Goal: Task Accomplishment & Management: Manage account settings

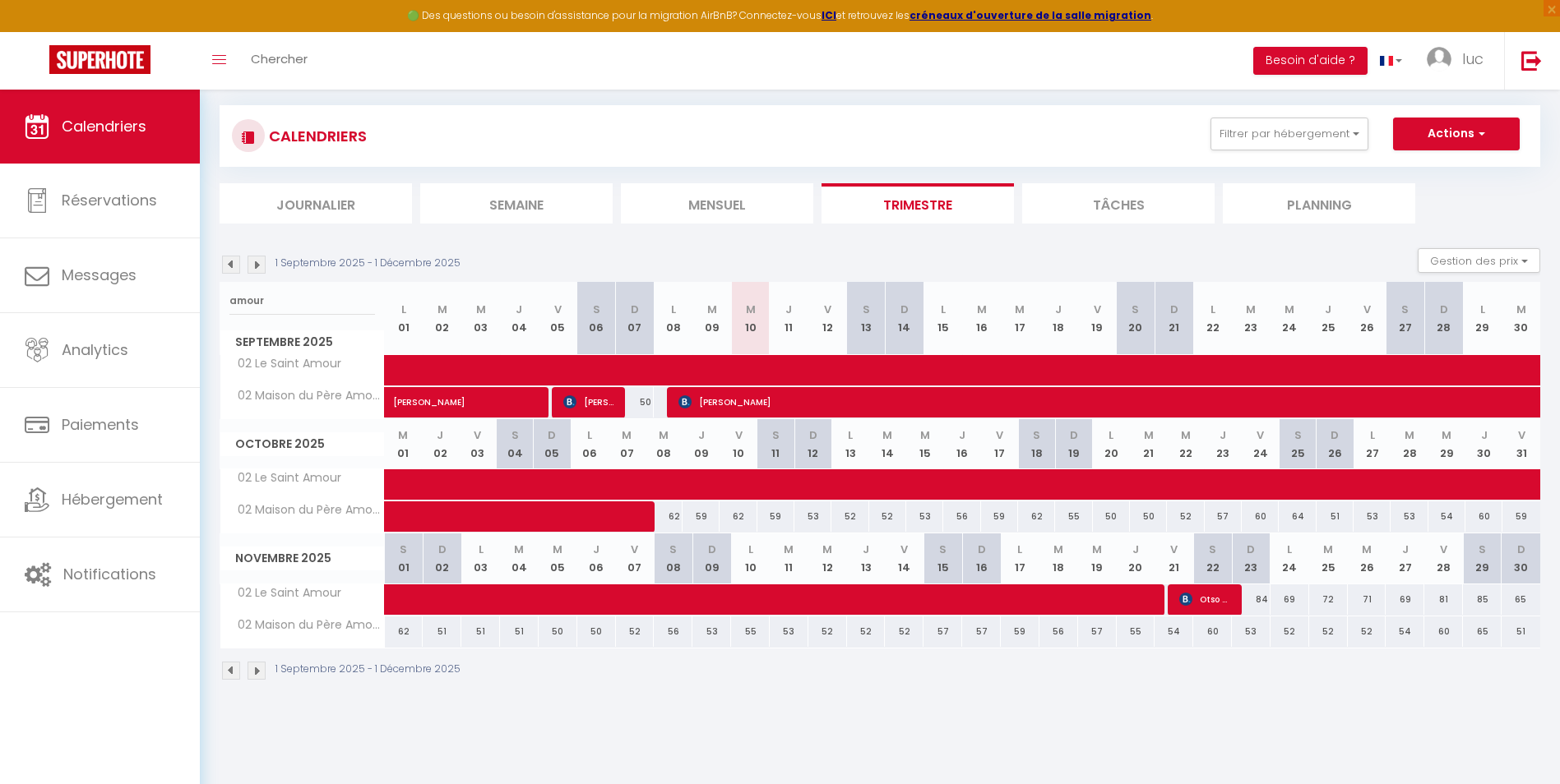
click at [744, 210] on li "Mensuel" at bounding box center [716, 203] width 192 height 40
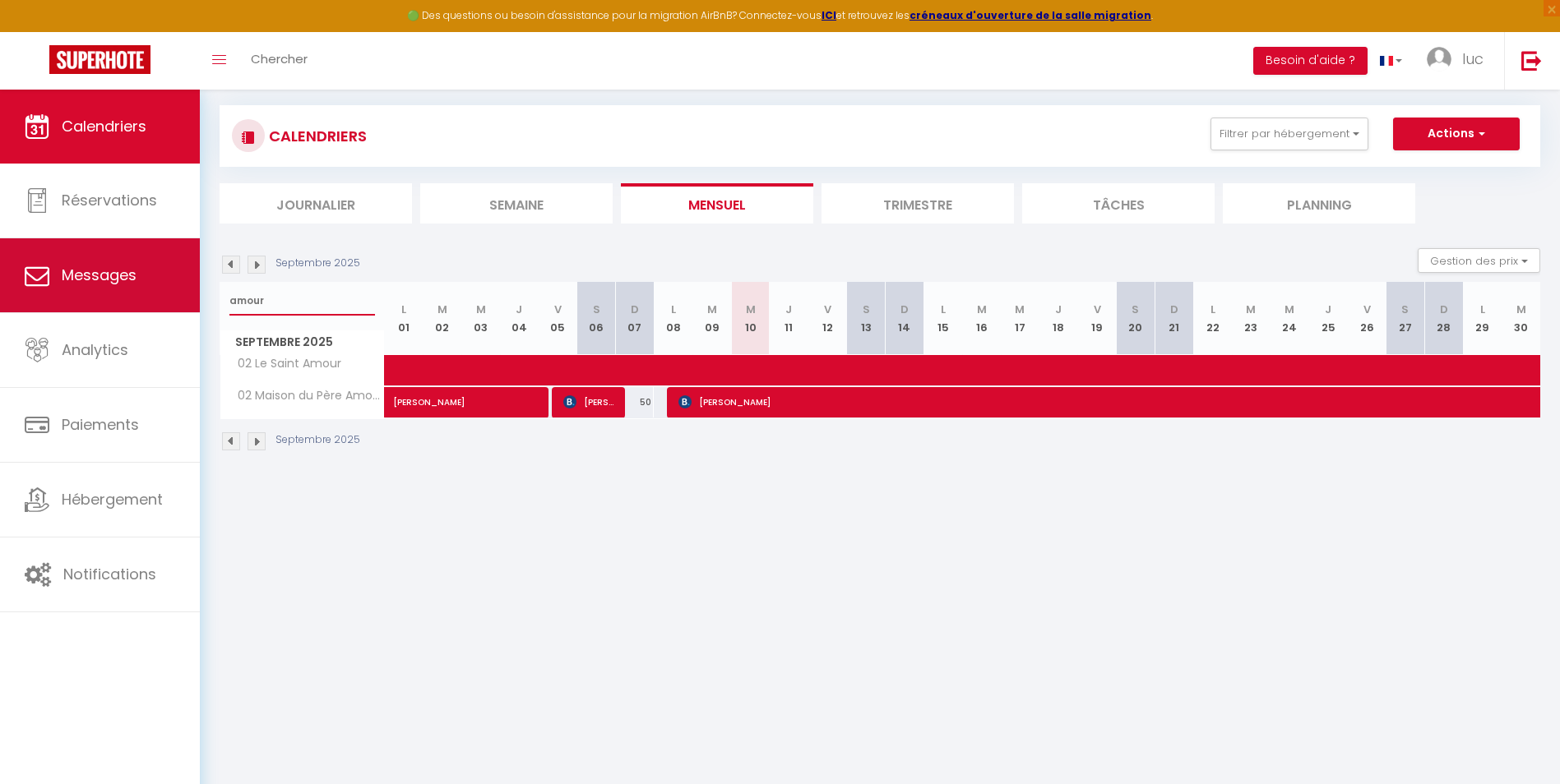
drag, startPoint x: 298, startPoint y: 297, endPoint x: 179, endPoint y: 291, distance: 119.2
click at [179, 291] on div "🟢 Des questions ou besoin d'assistance pour la migration AirBnB? Connectez-vous…" at bounding box center [780, 243] width 1560 height 487
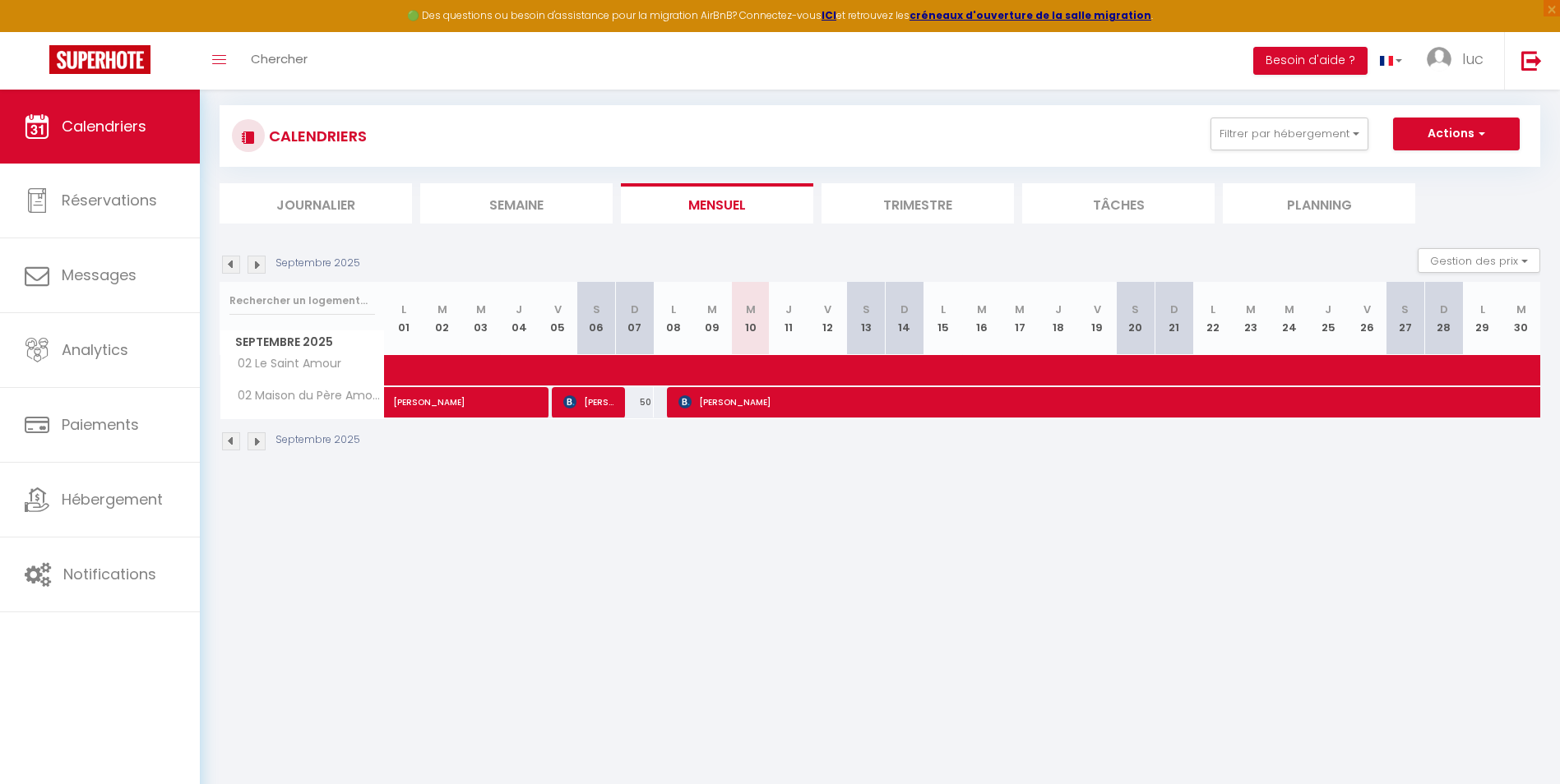
click at [729, 207] on li "Mensuel" at bounding box center [716, 203] width 192 height 40
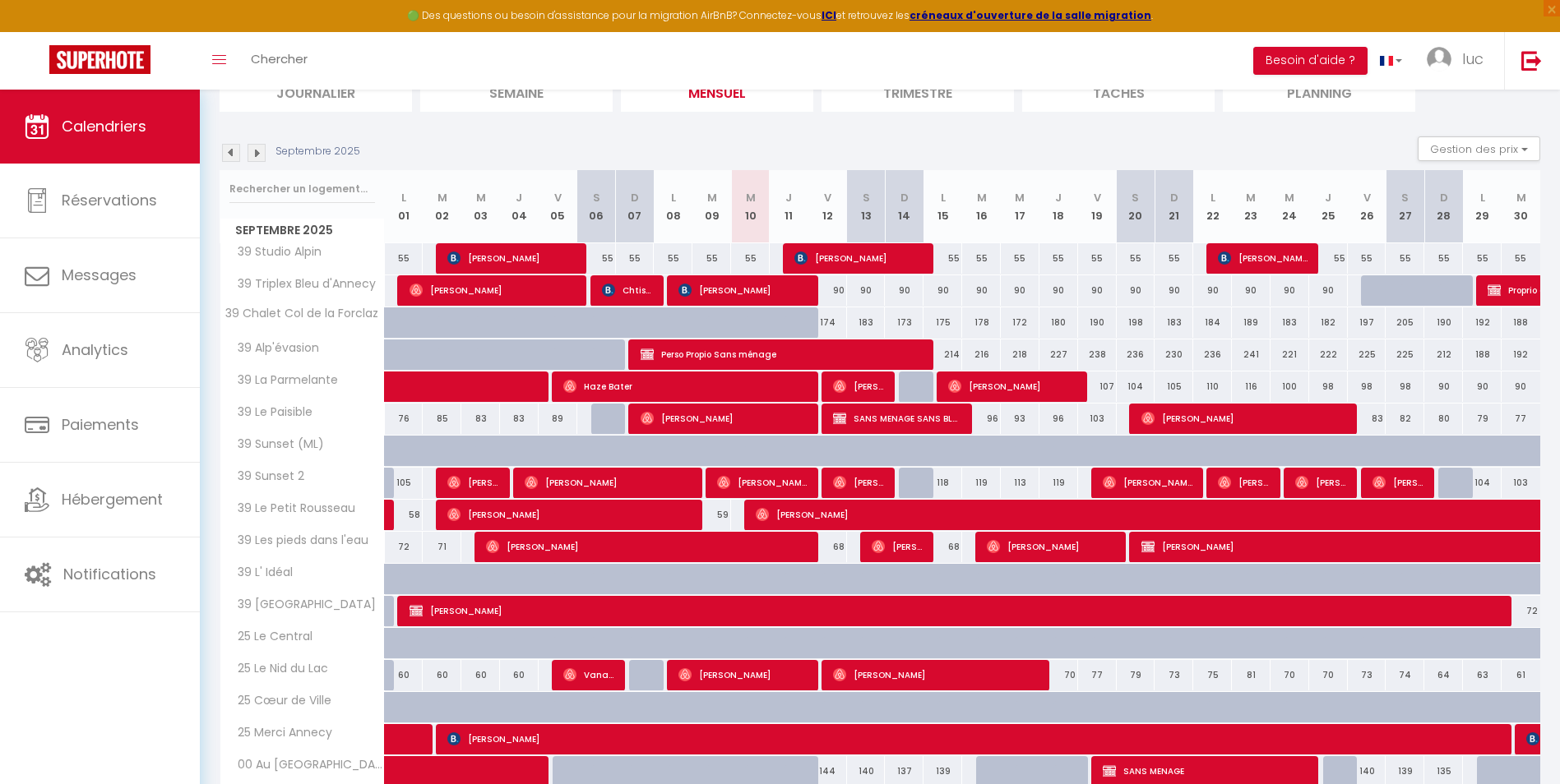
scroll to position [254, 0]
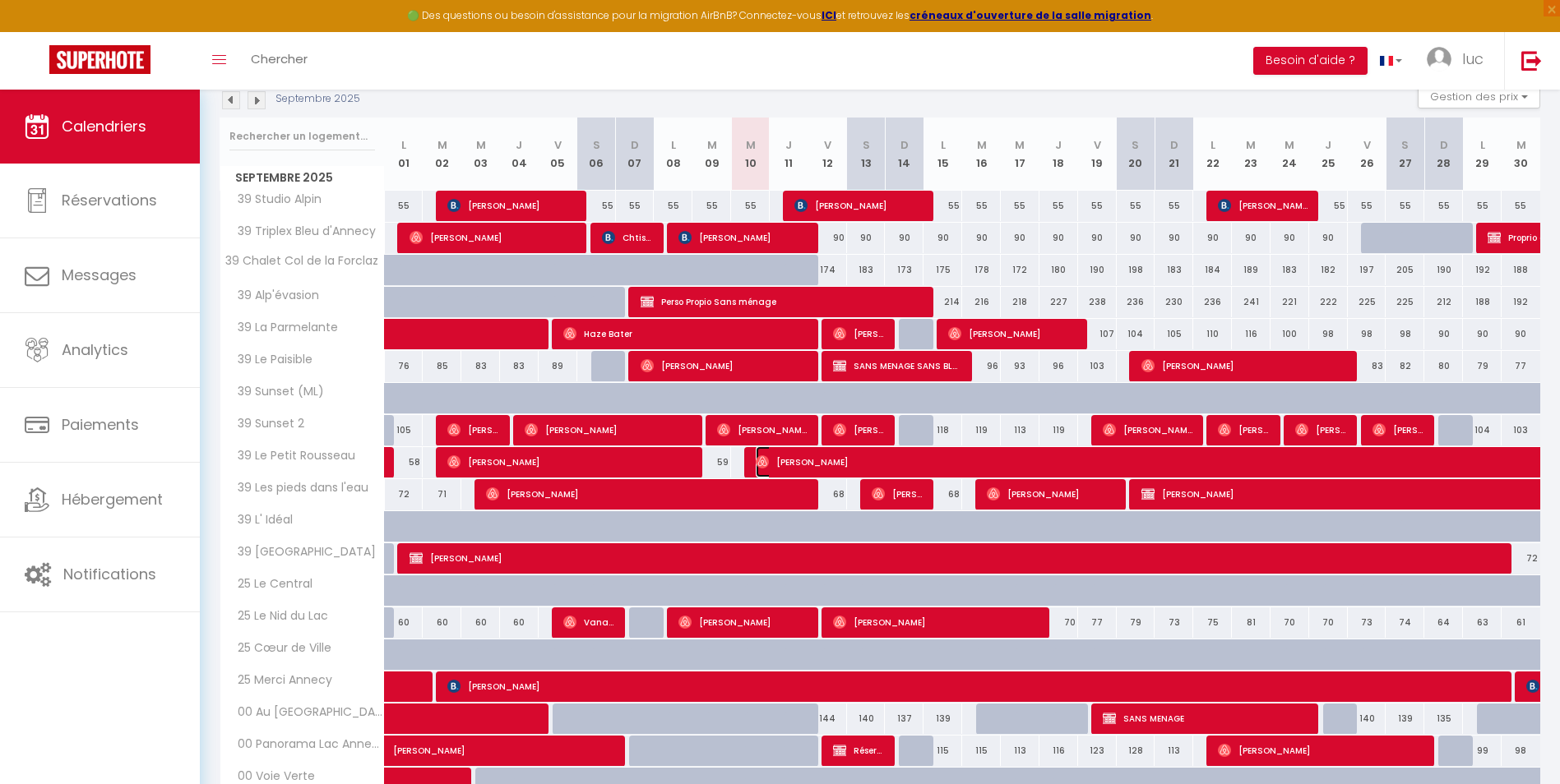
click at [769, 459] on img at bounding box center [762, 461] width 13 height 13
select select "45446"
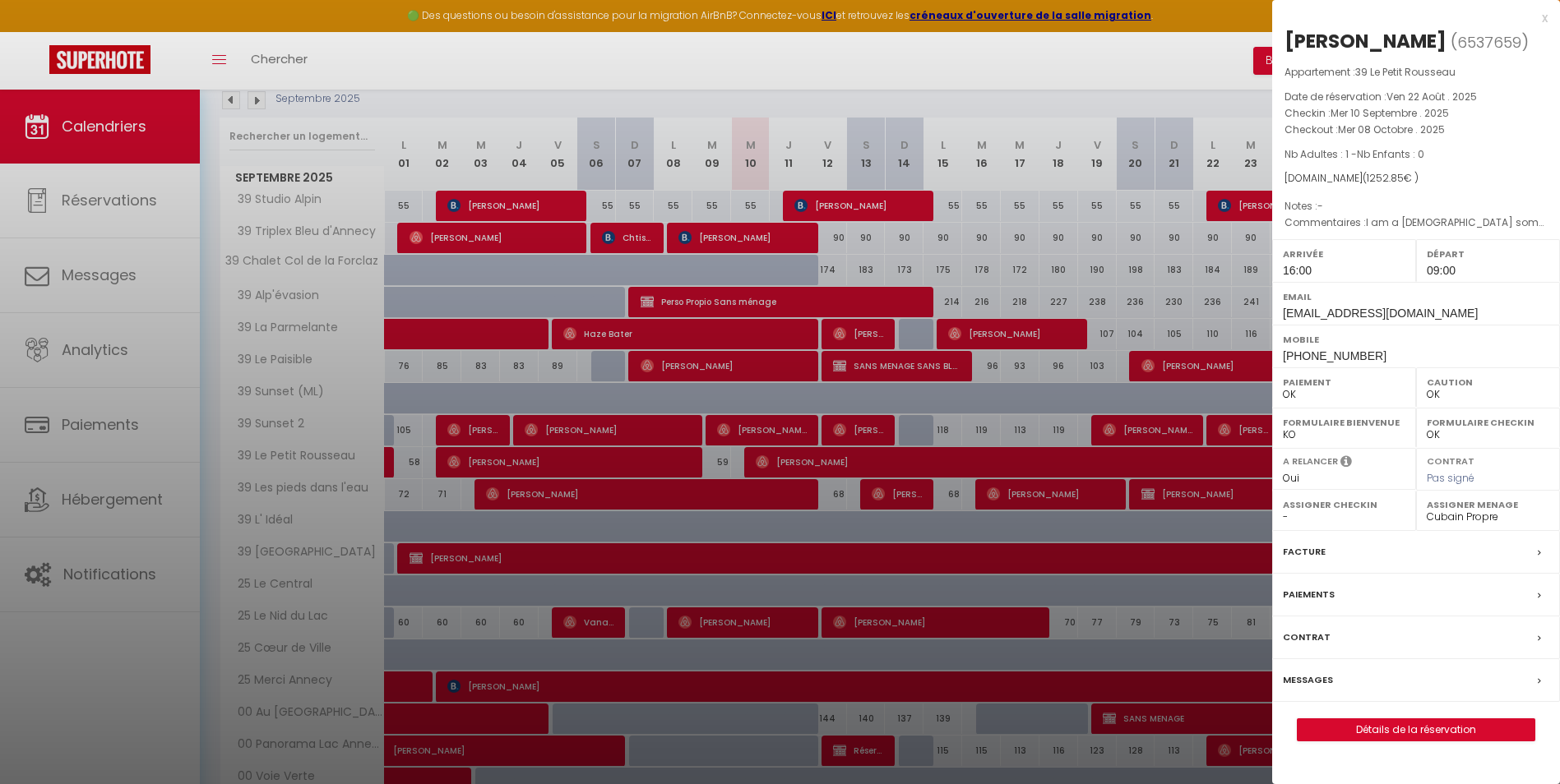
click at [769, 459] on div at bounding box center [780, 392] width 1560 height 784
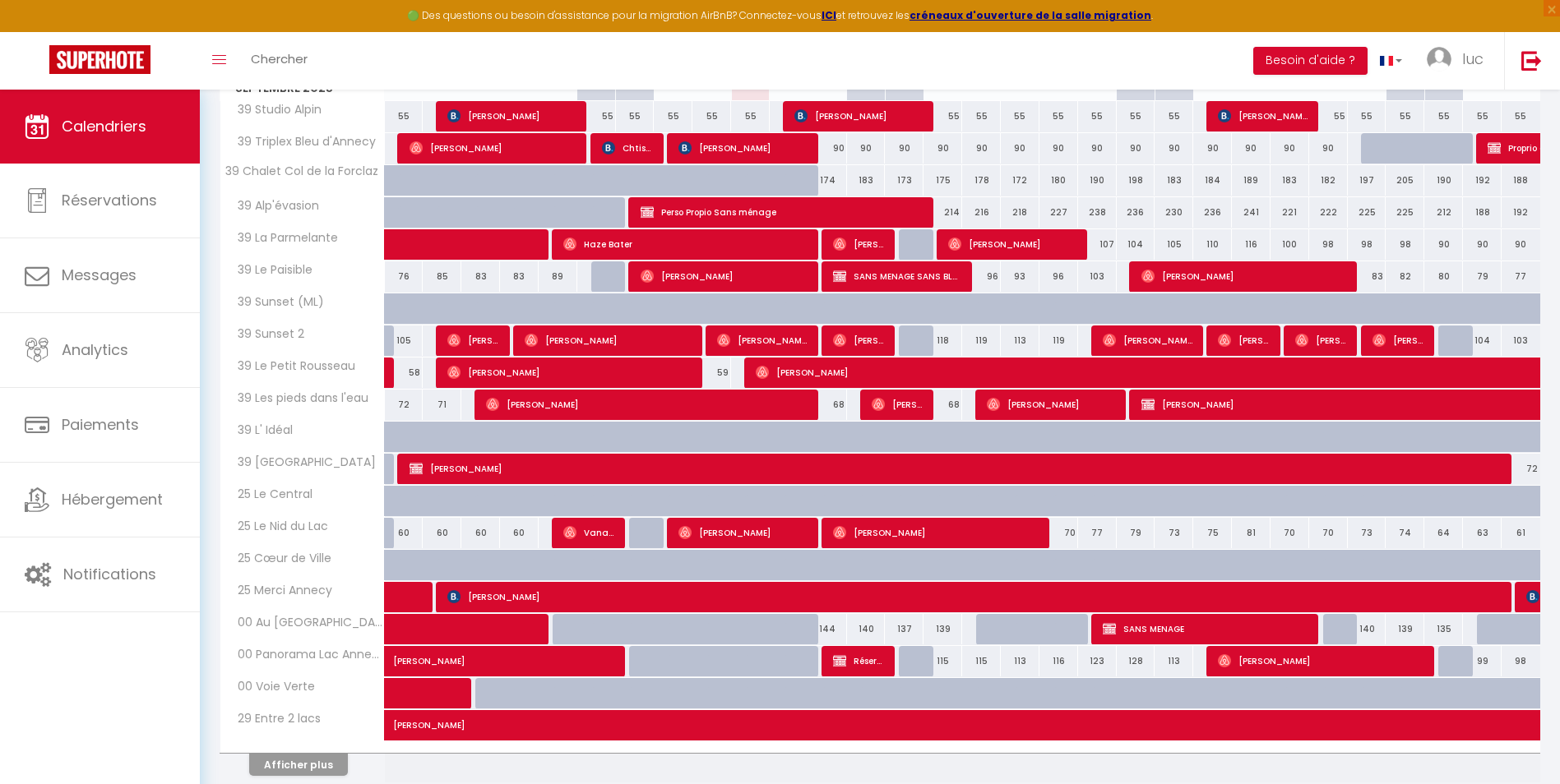
scroll to position [410, 0]
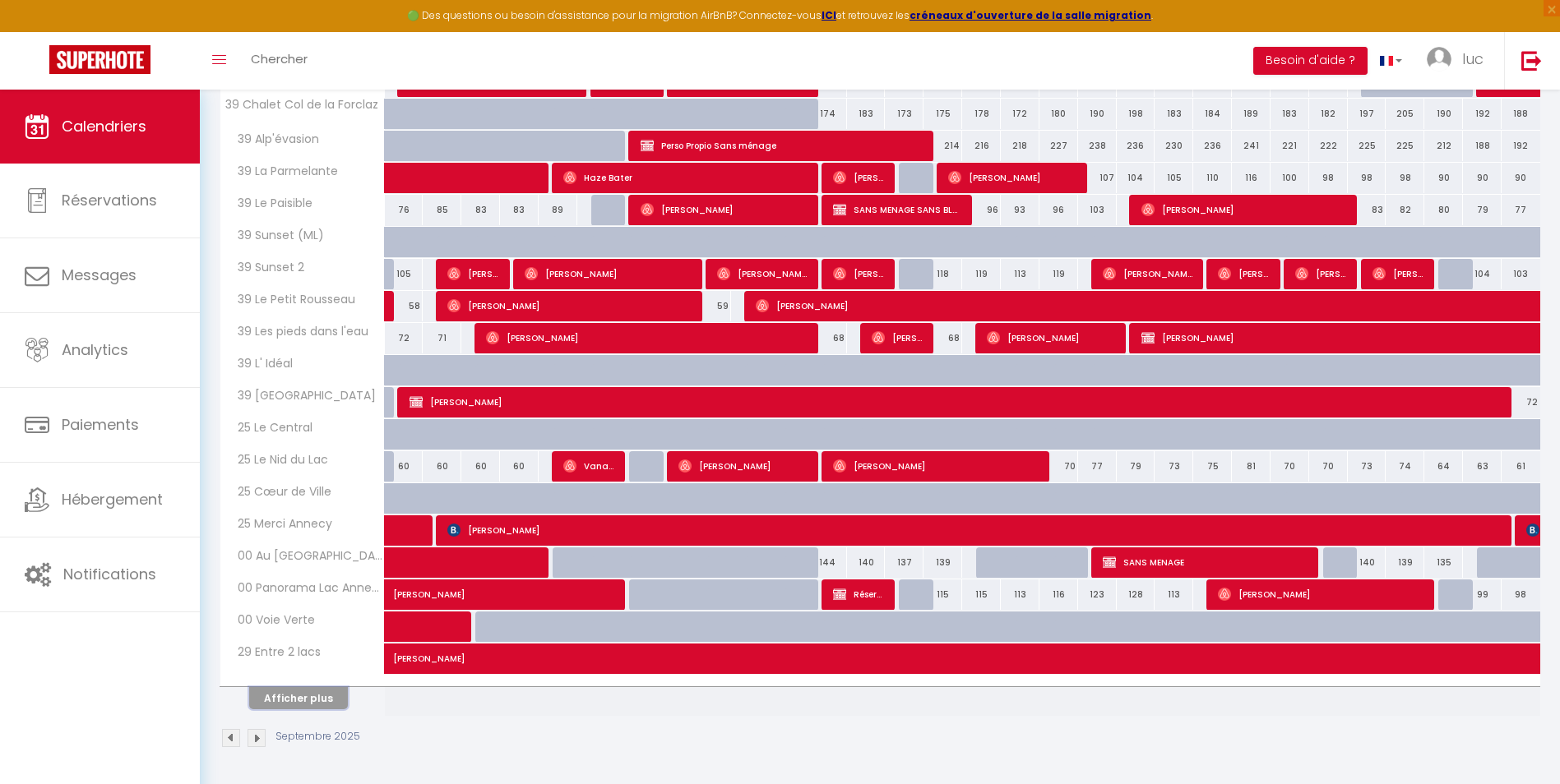
click at [301, 698] on button "Afficher plus" at bounding box center [299, 698] width 98 height 22
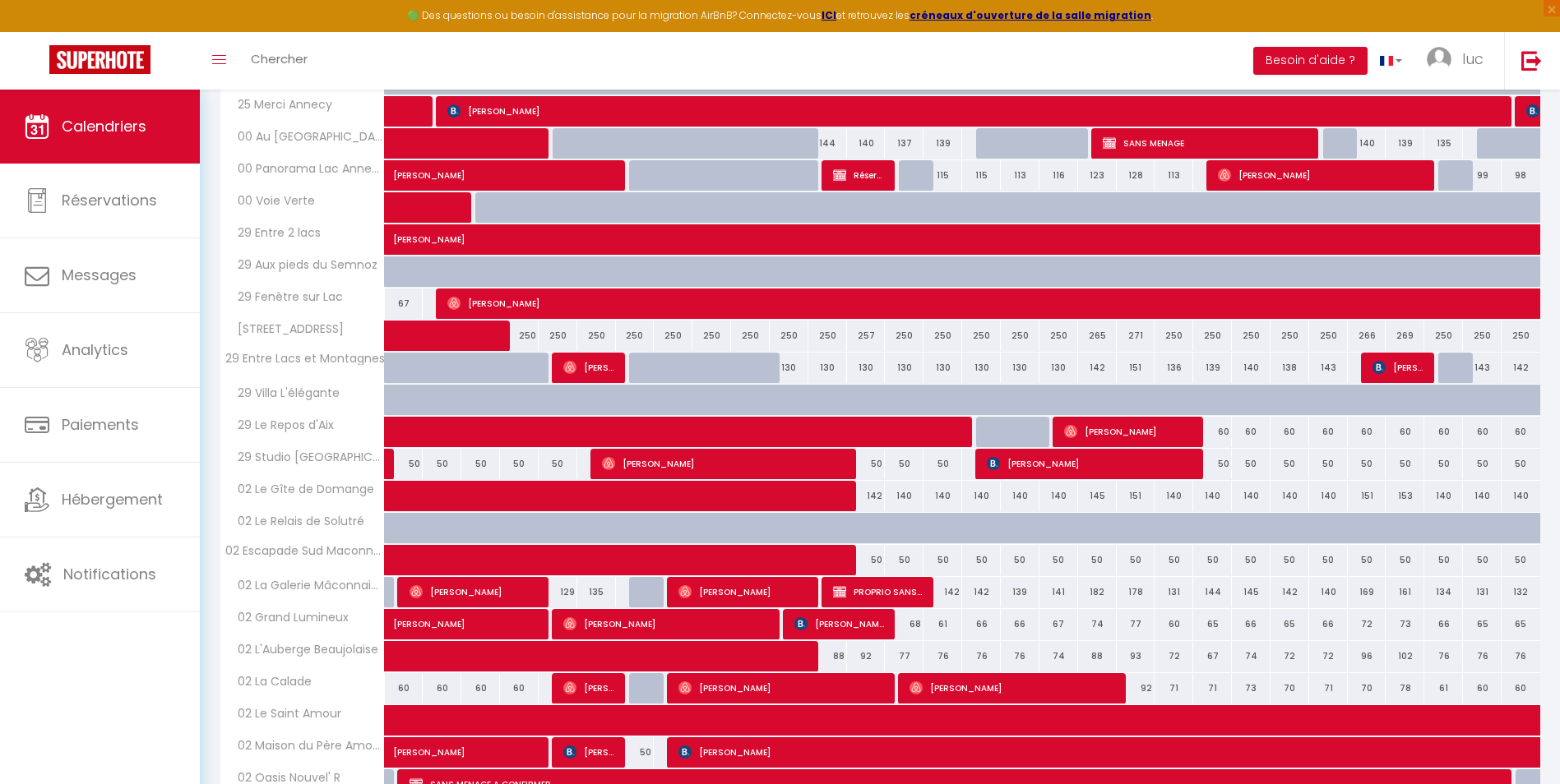
scroll to position [985, 0]
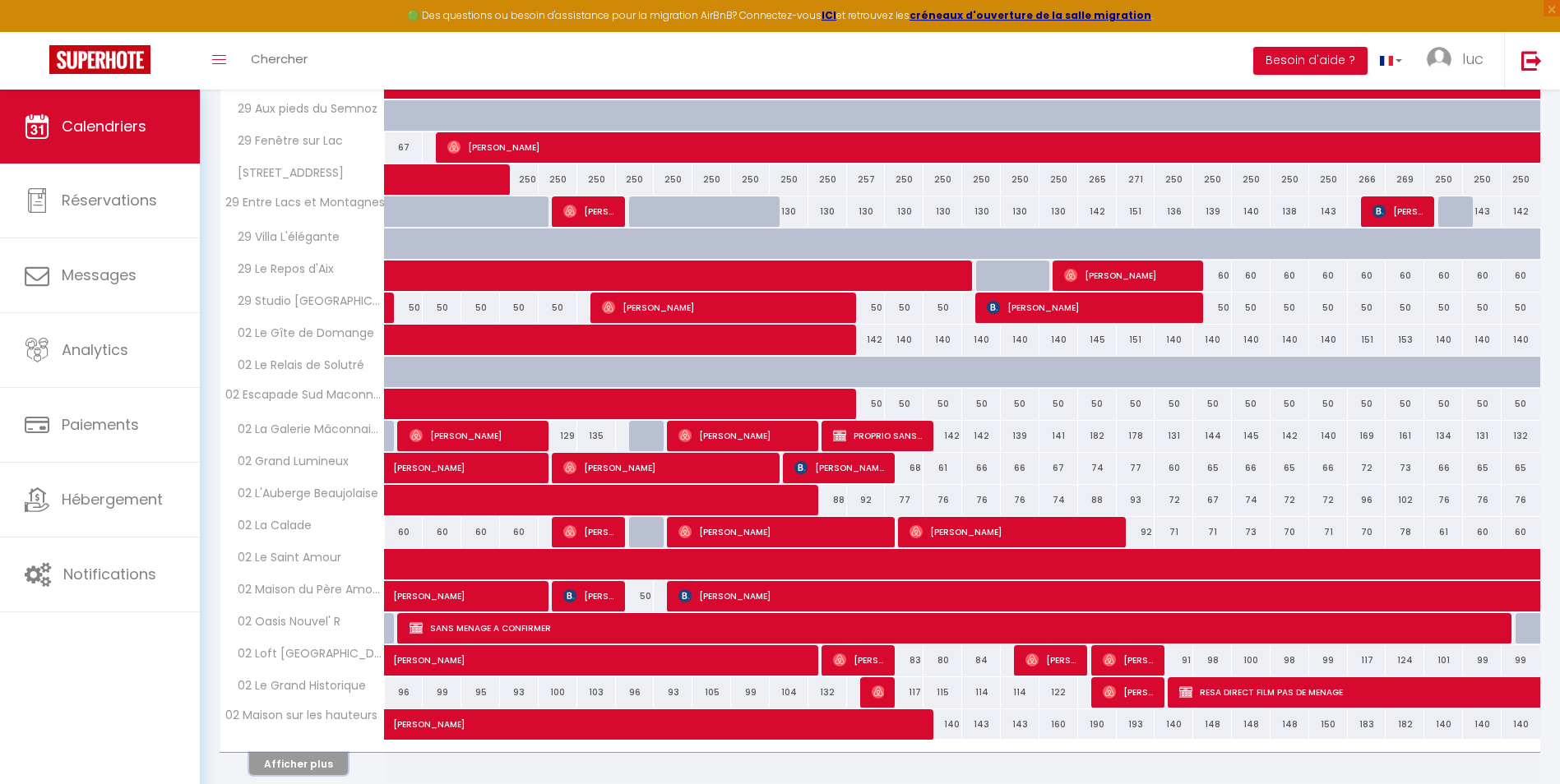
click at [318, 766] on button "Afficher plus" at bounding box center [299, 763] width 98 height 22
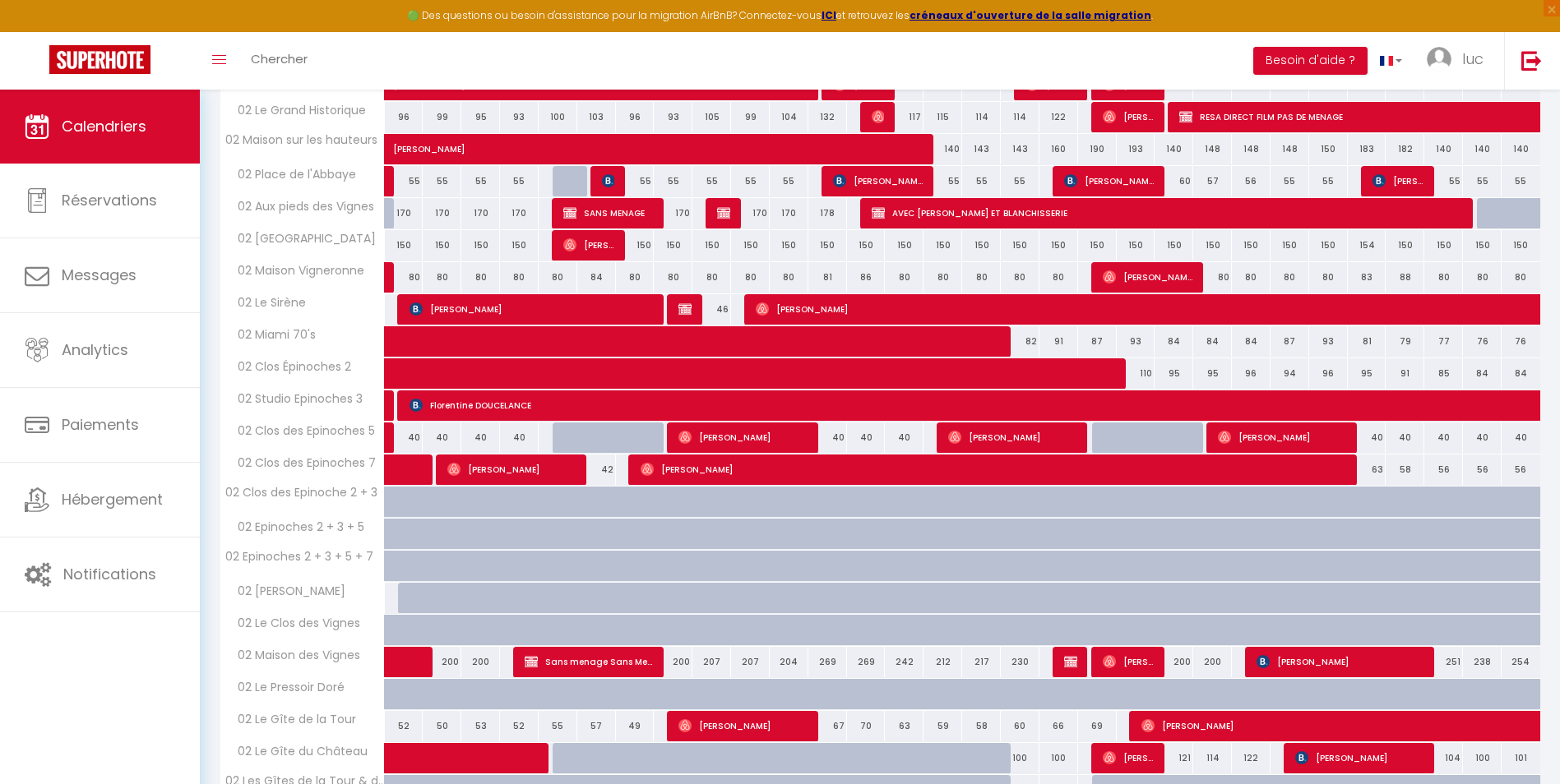
click at [318, 766] on th "02 Le Gîte du Château" at bounding box center [302, 758] width 165 height 31
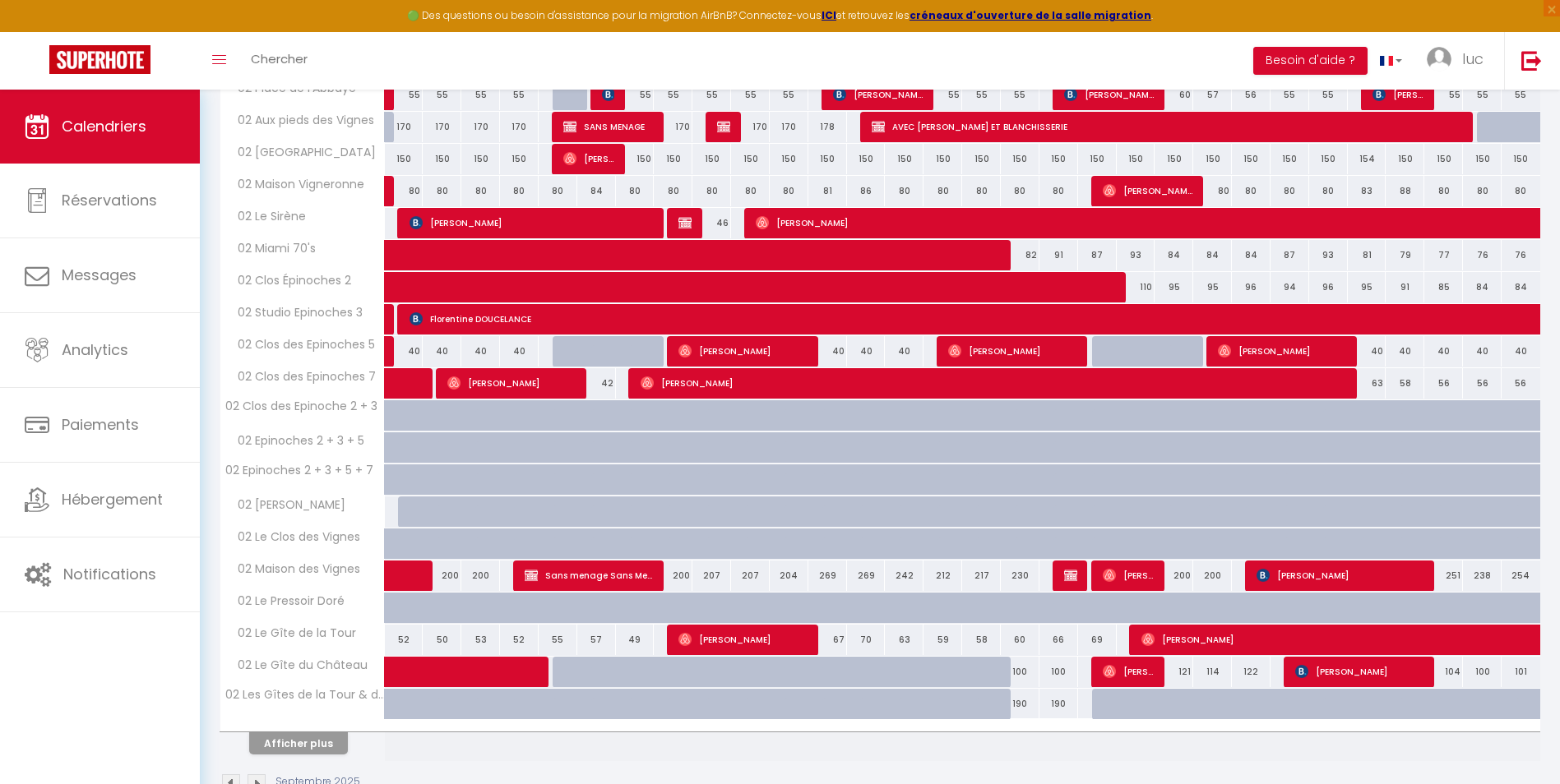
scroll to position [1692, 0]
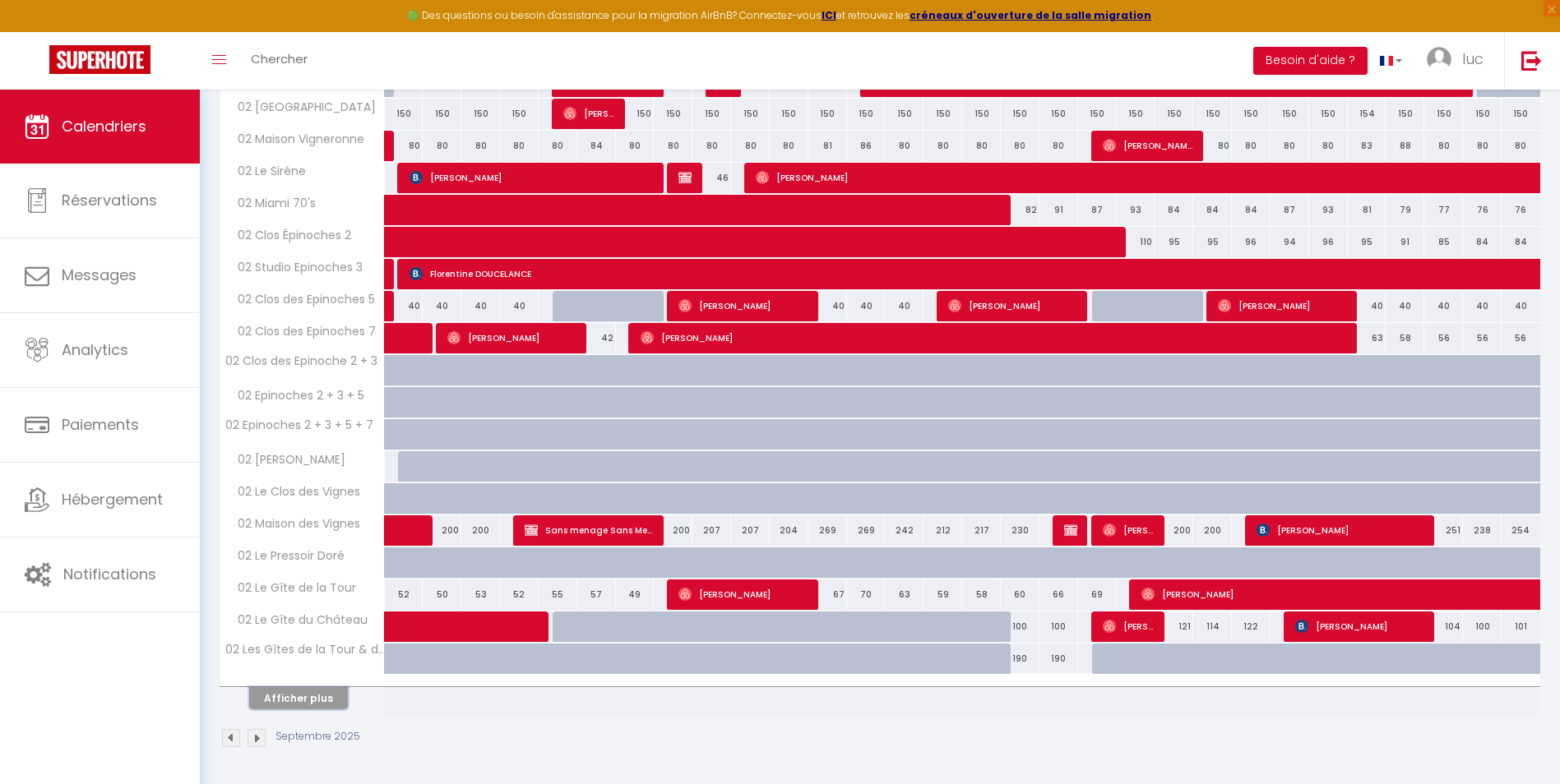
click at [316, 695] on button "Afficher plus" at bounding box center [299, 698] width 98 height 22
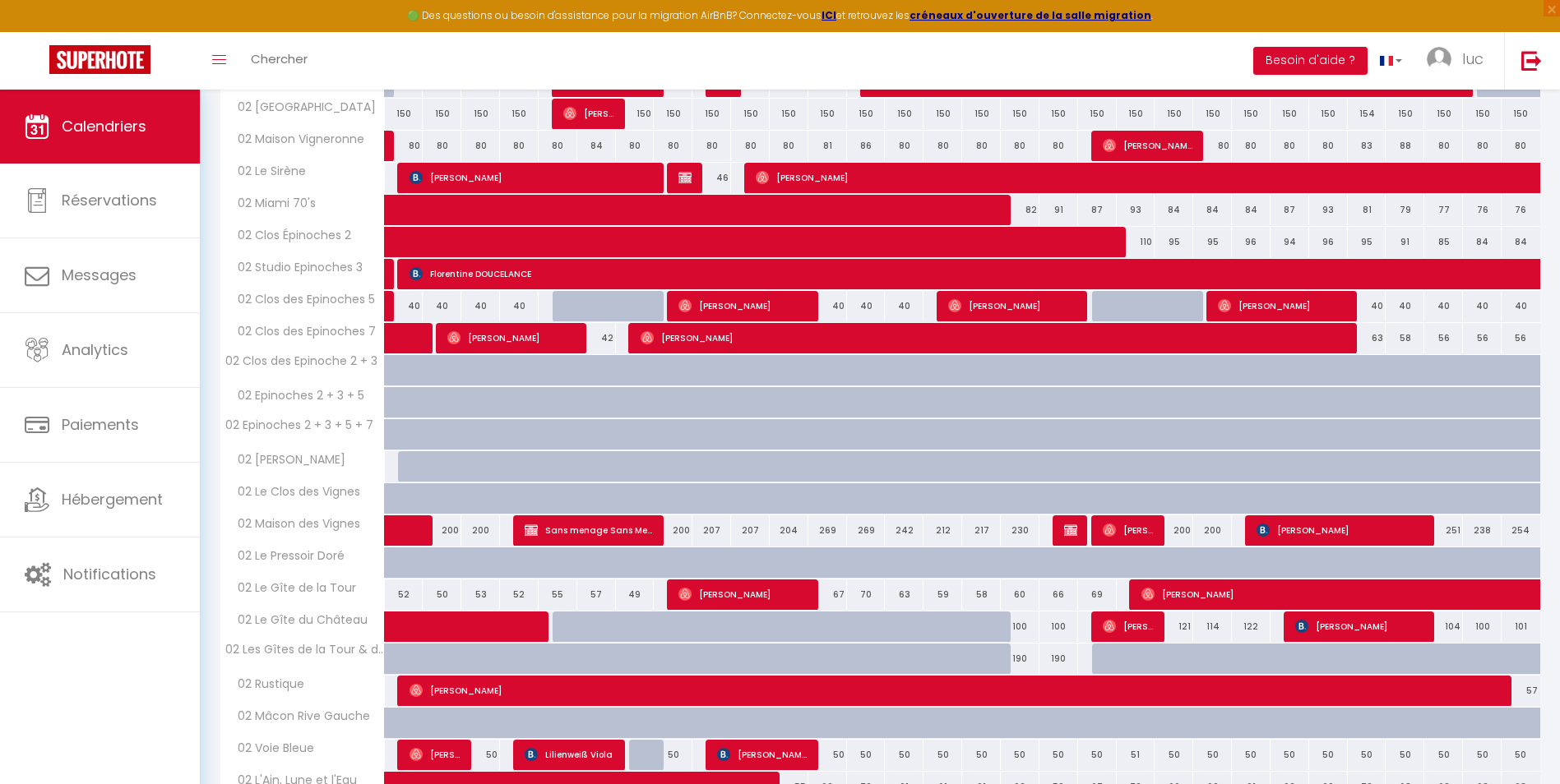
scroll to position [2268, 0]
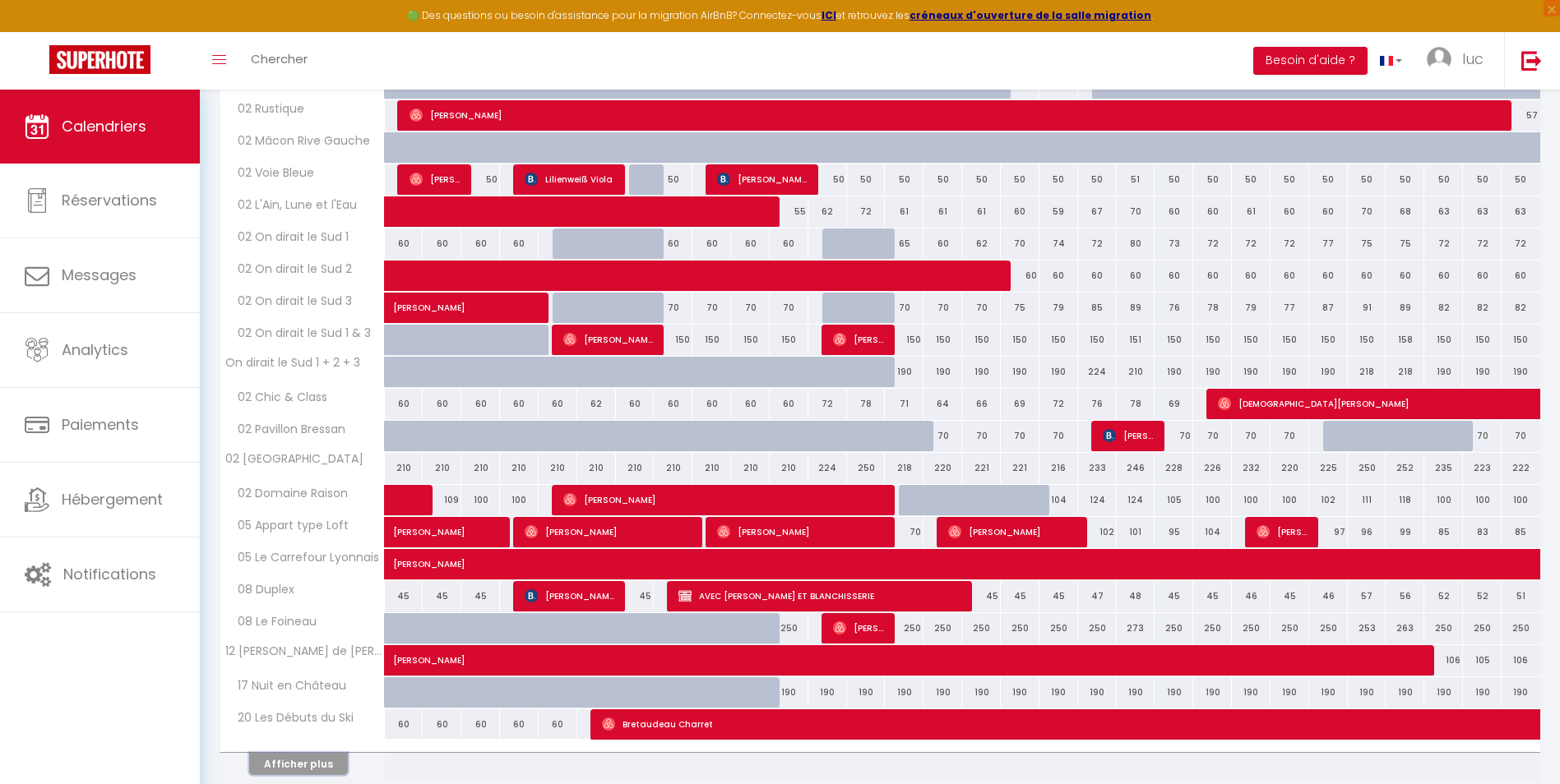
click at [319, 763] on button "Afficher plus" at bounding box center [299, 763] width 98 height 22
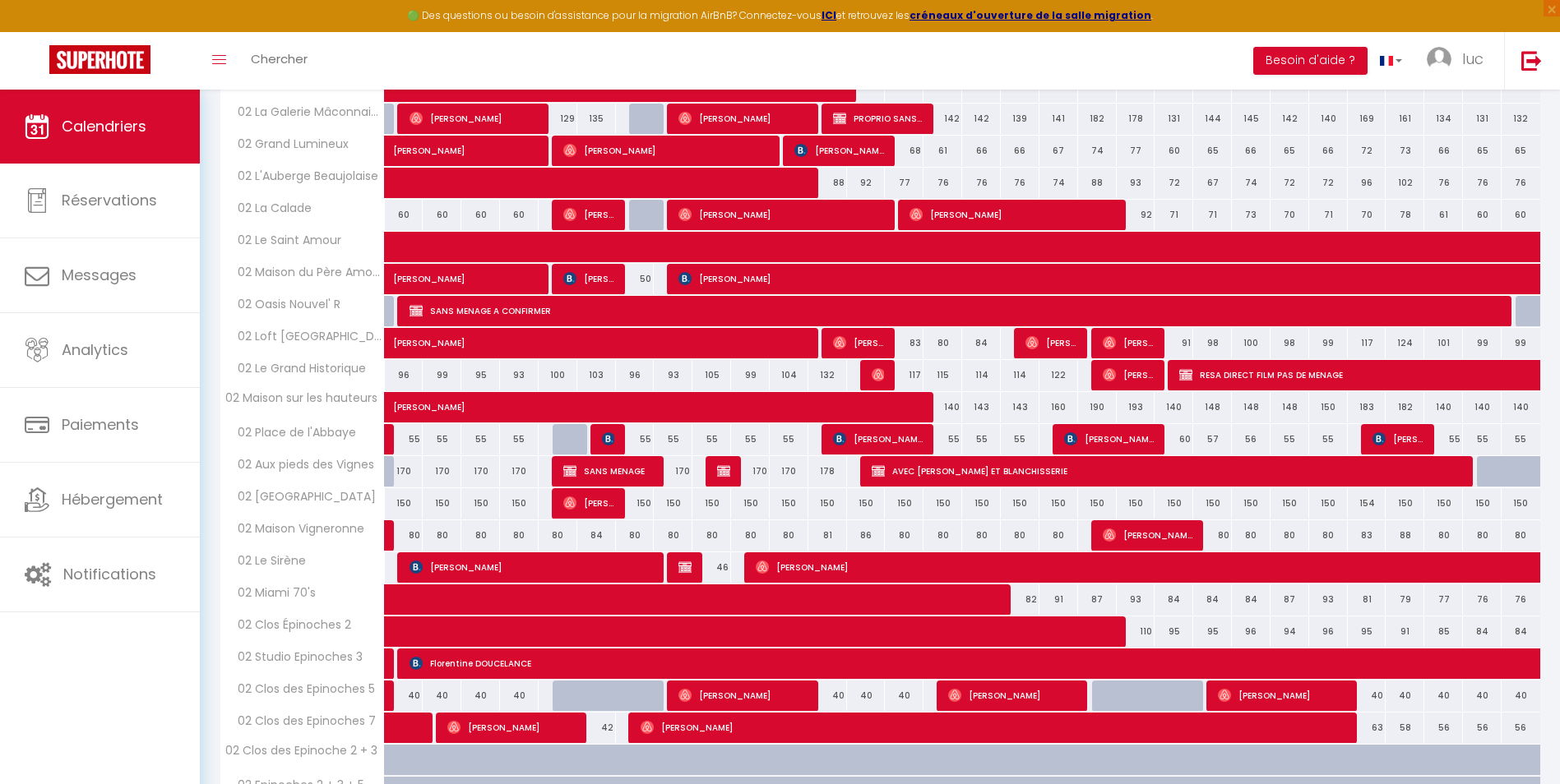
scroll to position [1385, 0]
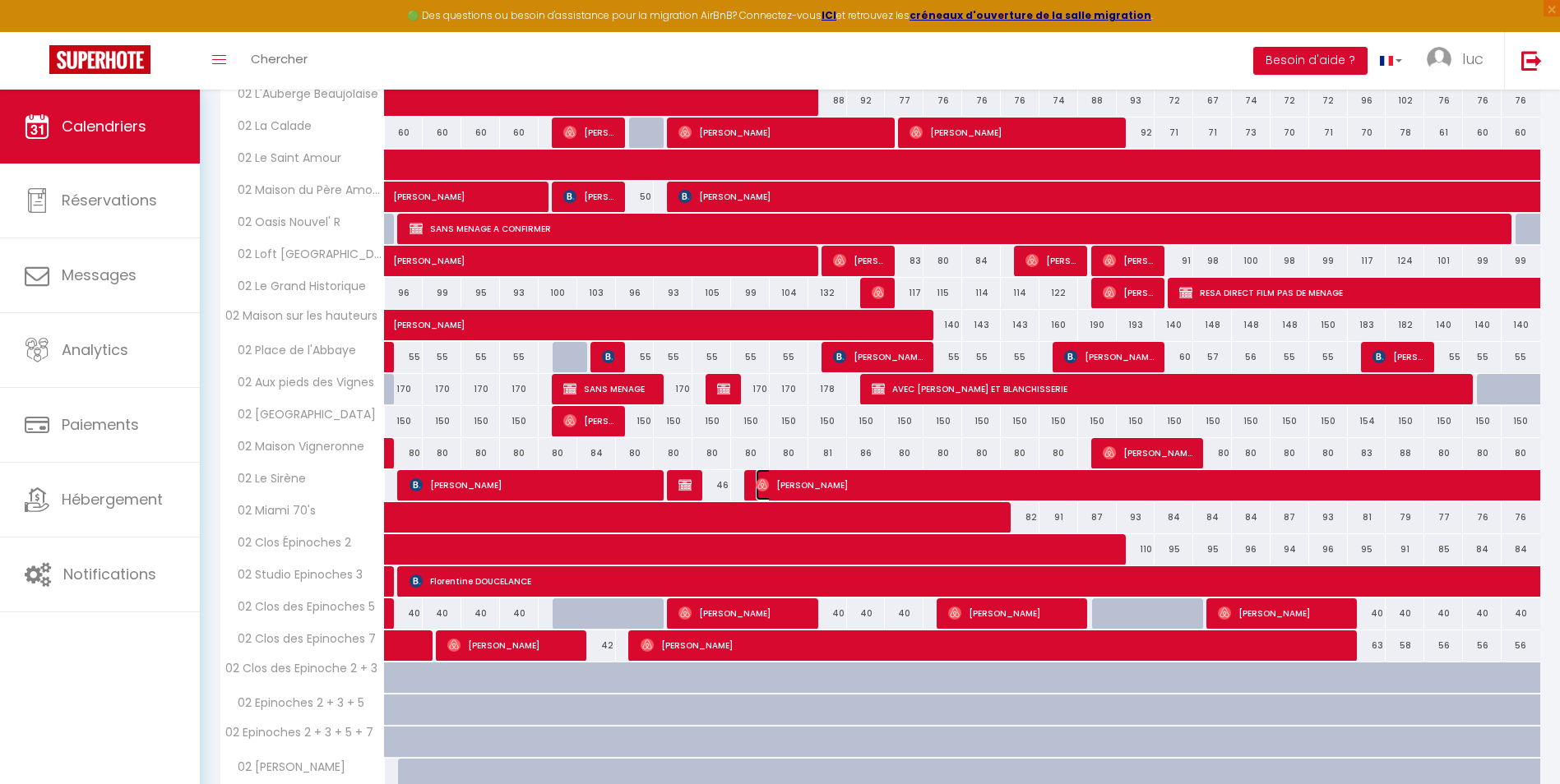
click at [760, 489] on img at bounding box center [762, 485] width 13 height 13
select select "0"
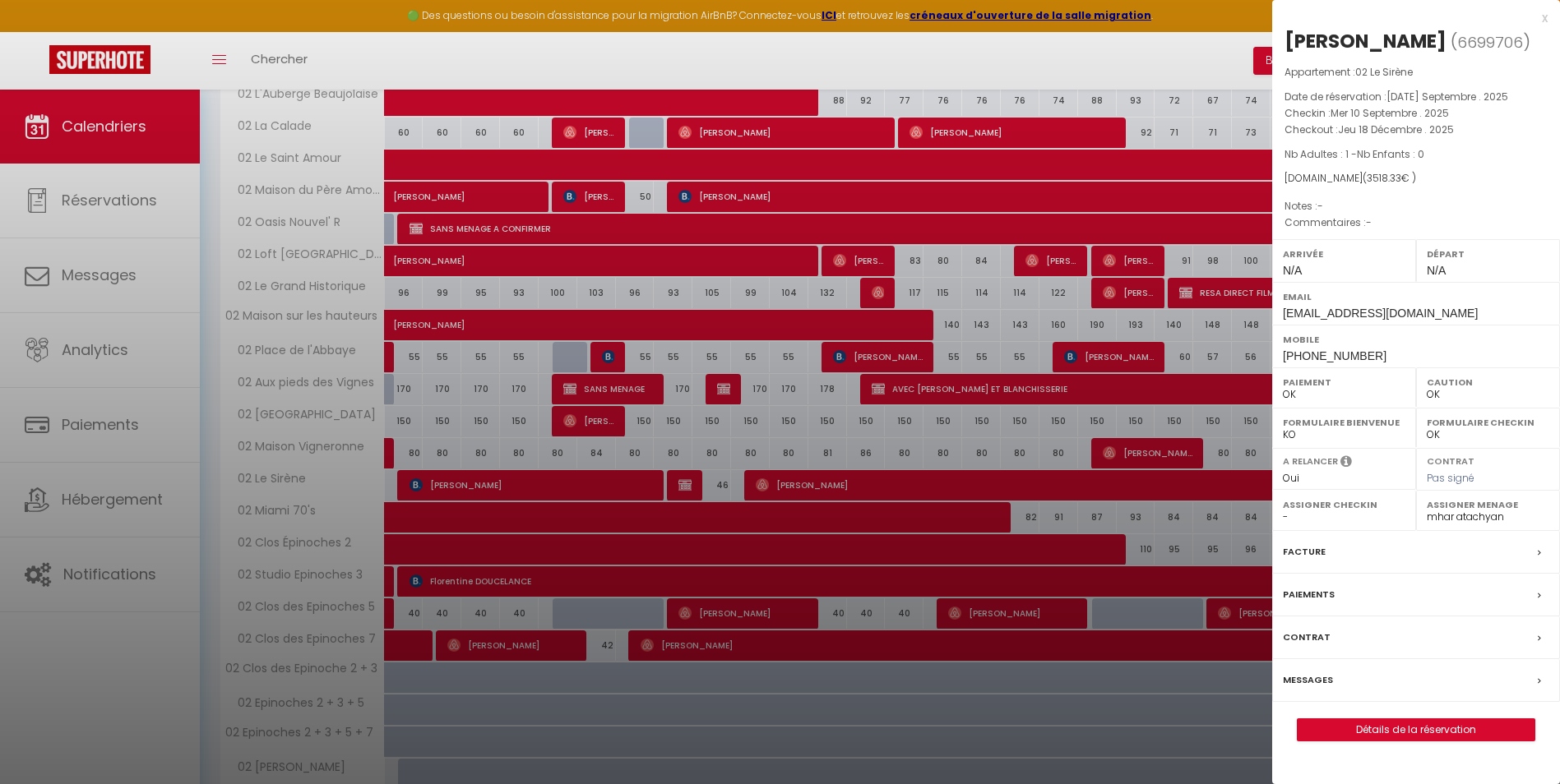
click at [760, 489] on div at bounding box center [780, 392] width 1560 height 784
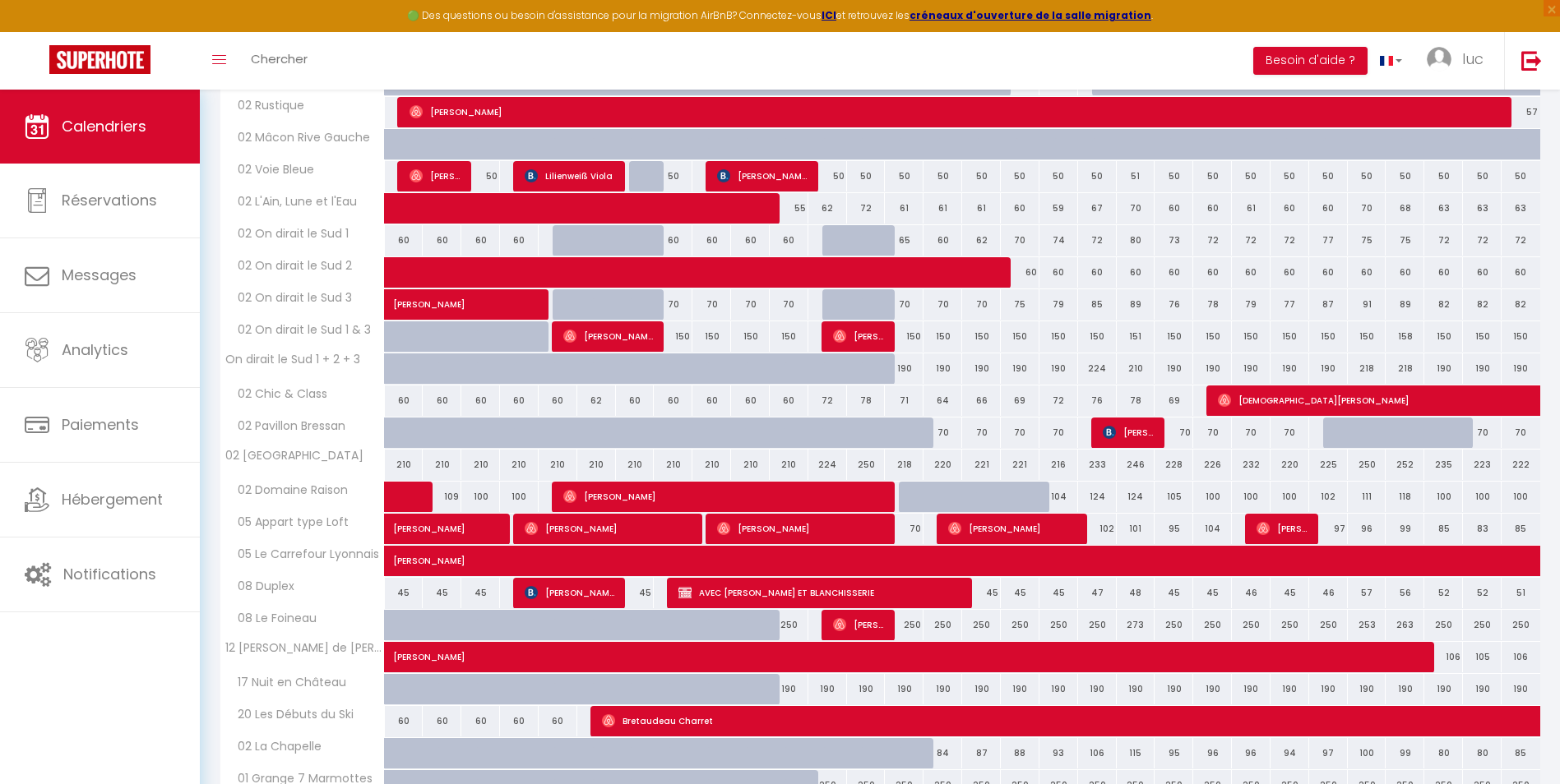
scroll to position [2289, 0]
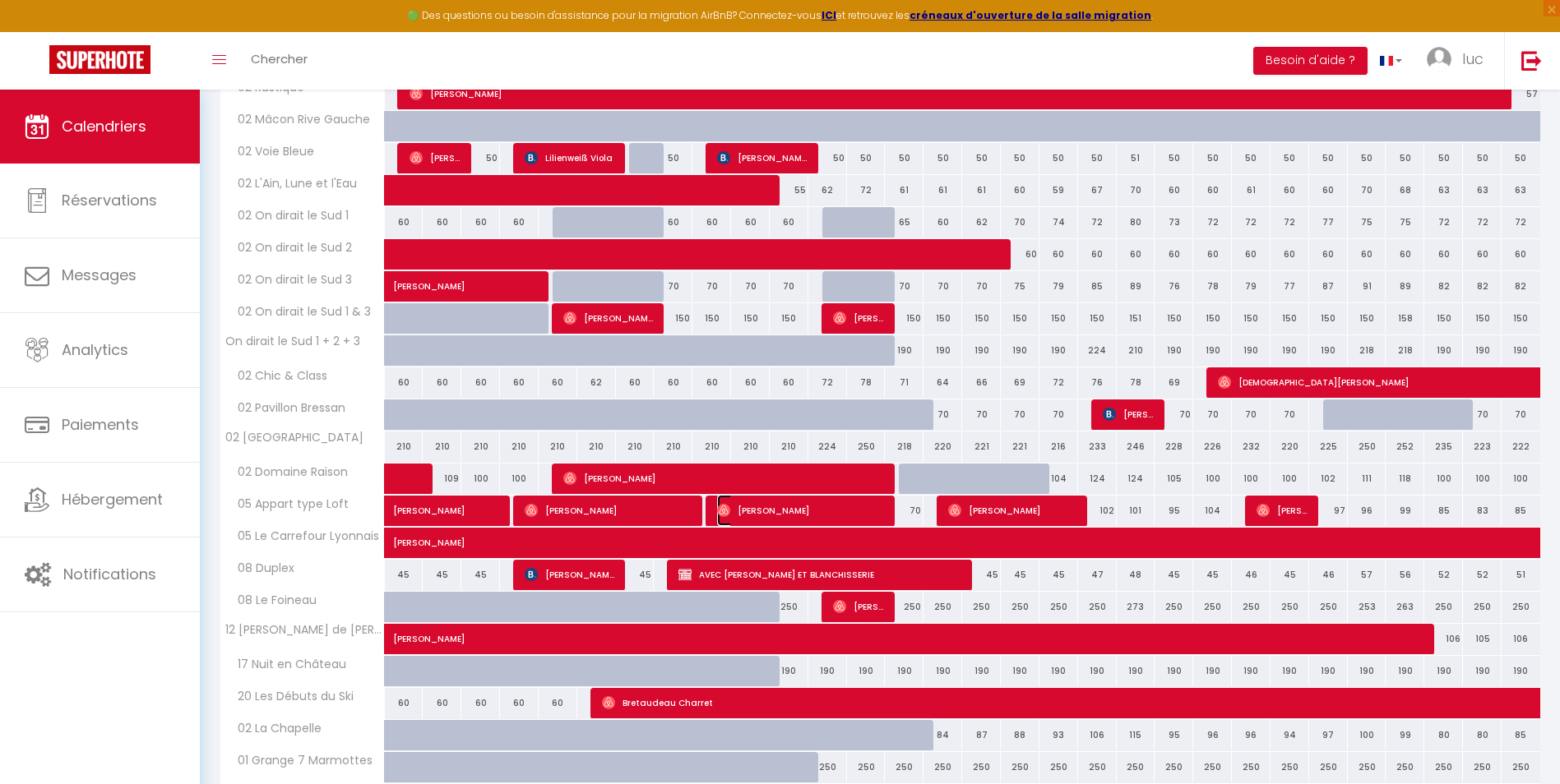
click at [765, 514] on span "[PERSON_NAME]" at bounding box center [801, 510] width 168 height 31
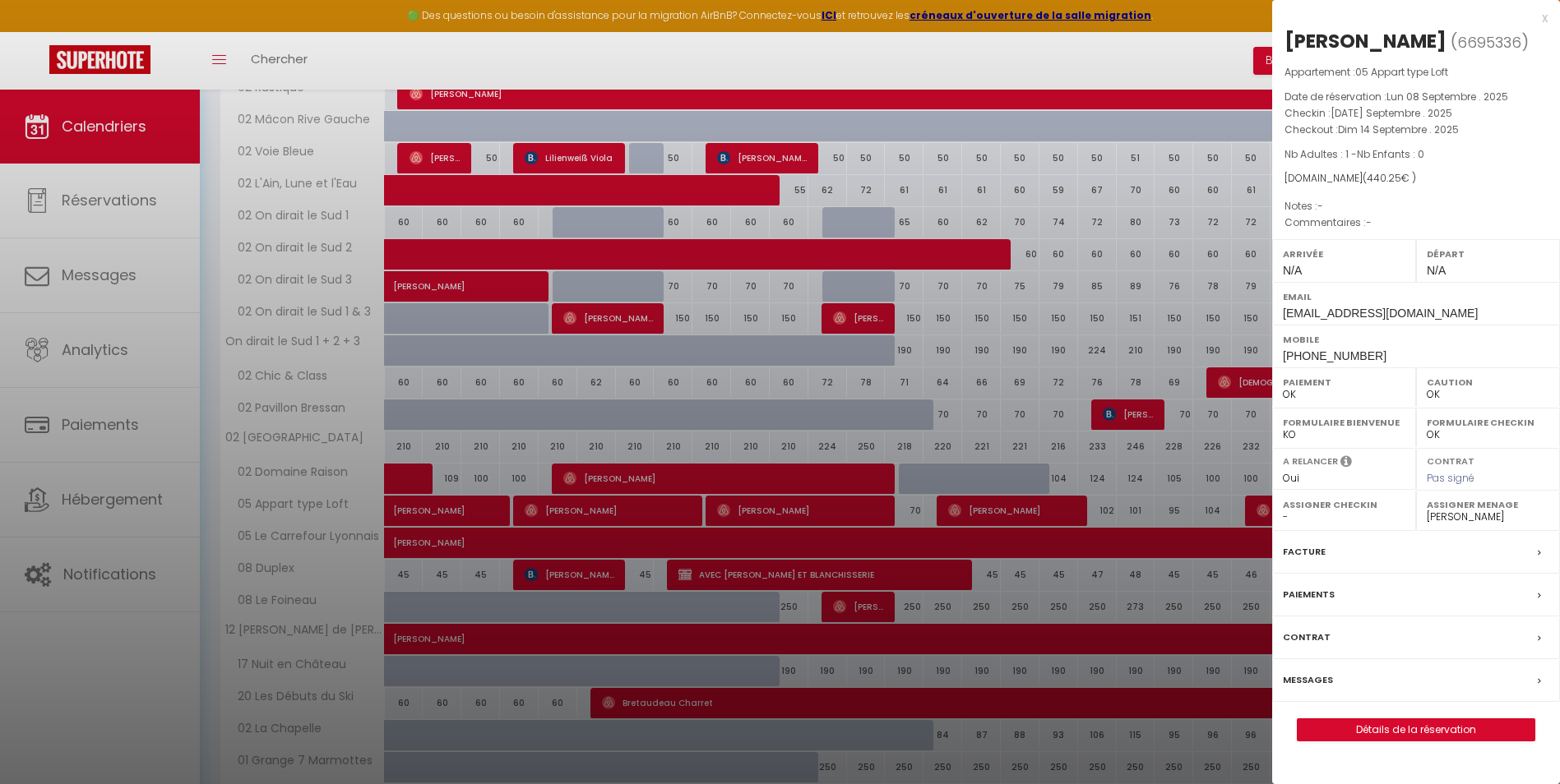
click at [765, 514] on div at bounding box center [780, 392] width 1560 height 784
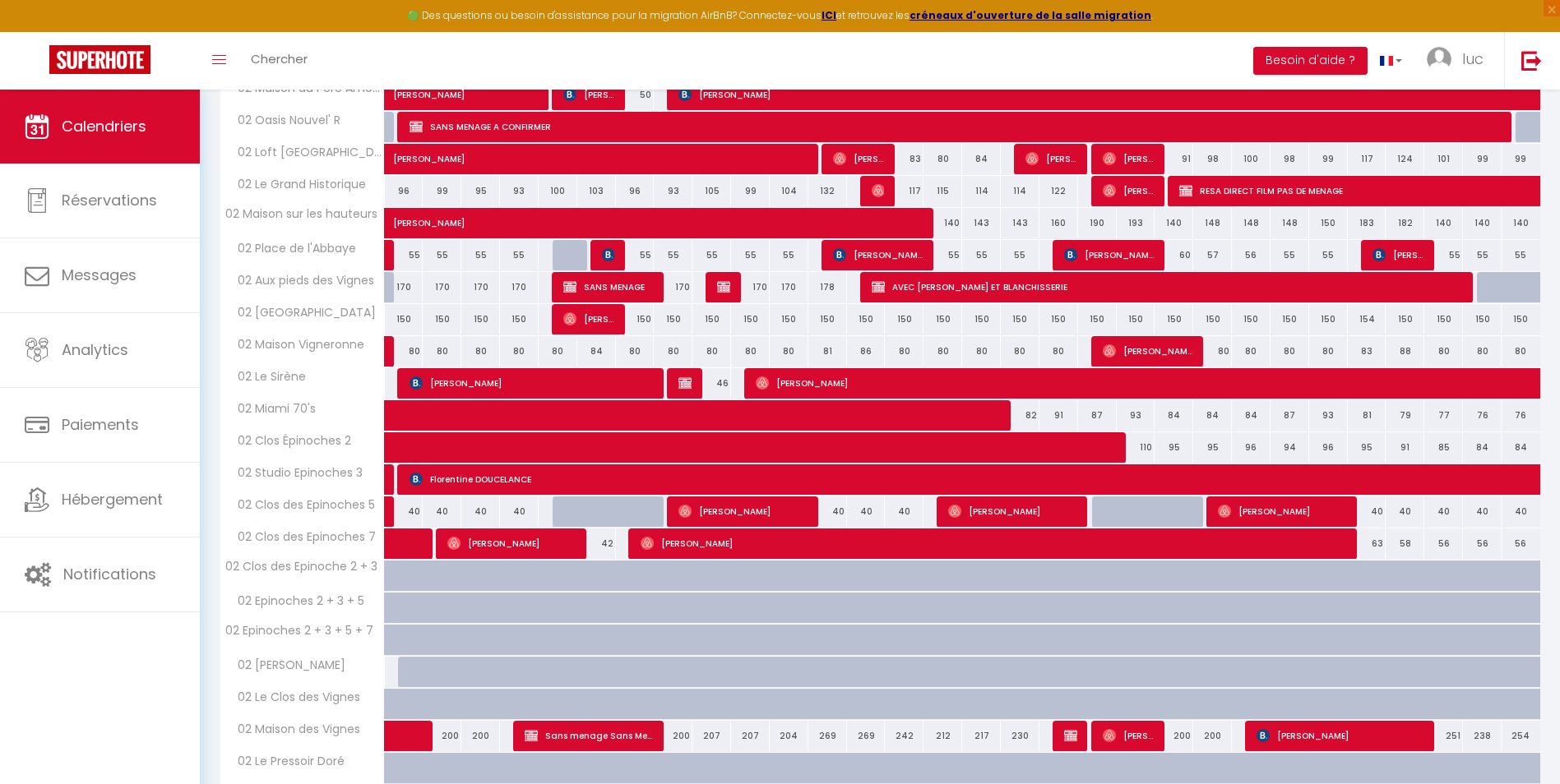
scroll to position [1467, 0]
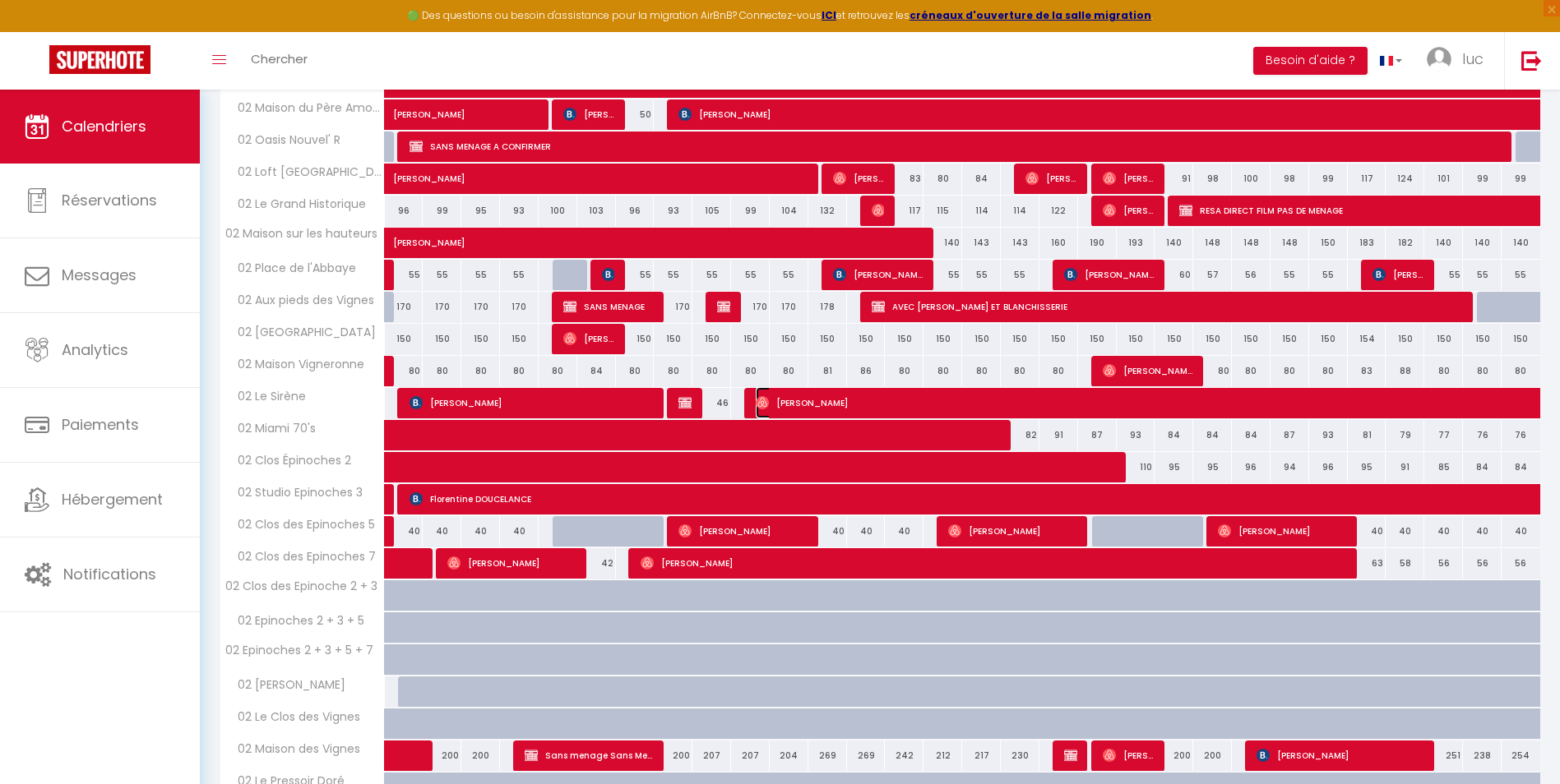
select select "7331"
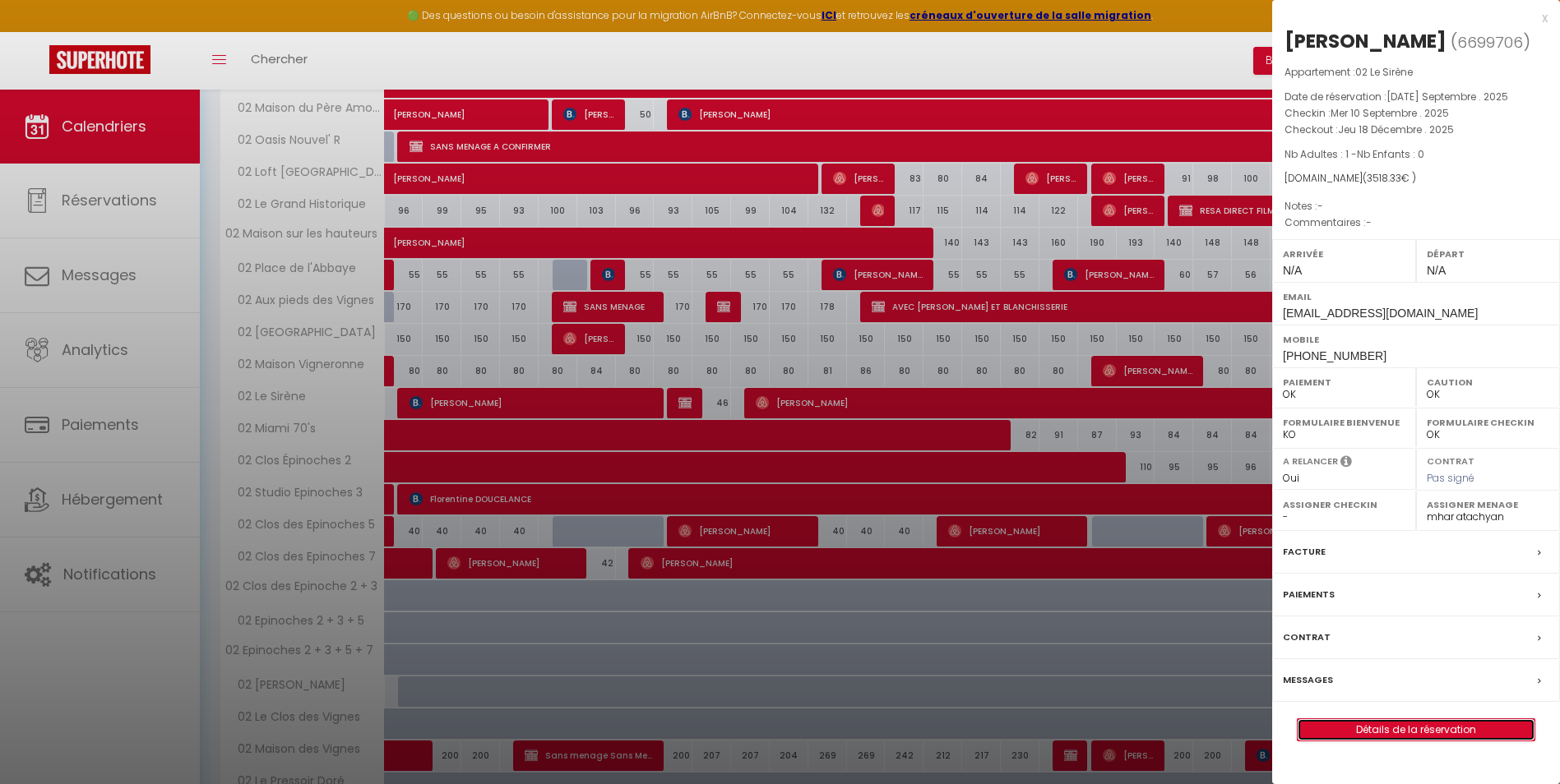
click at [1360, 729] on link "Détails de la réservation" at bounding box center [1416, 729] width 237 height 21
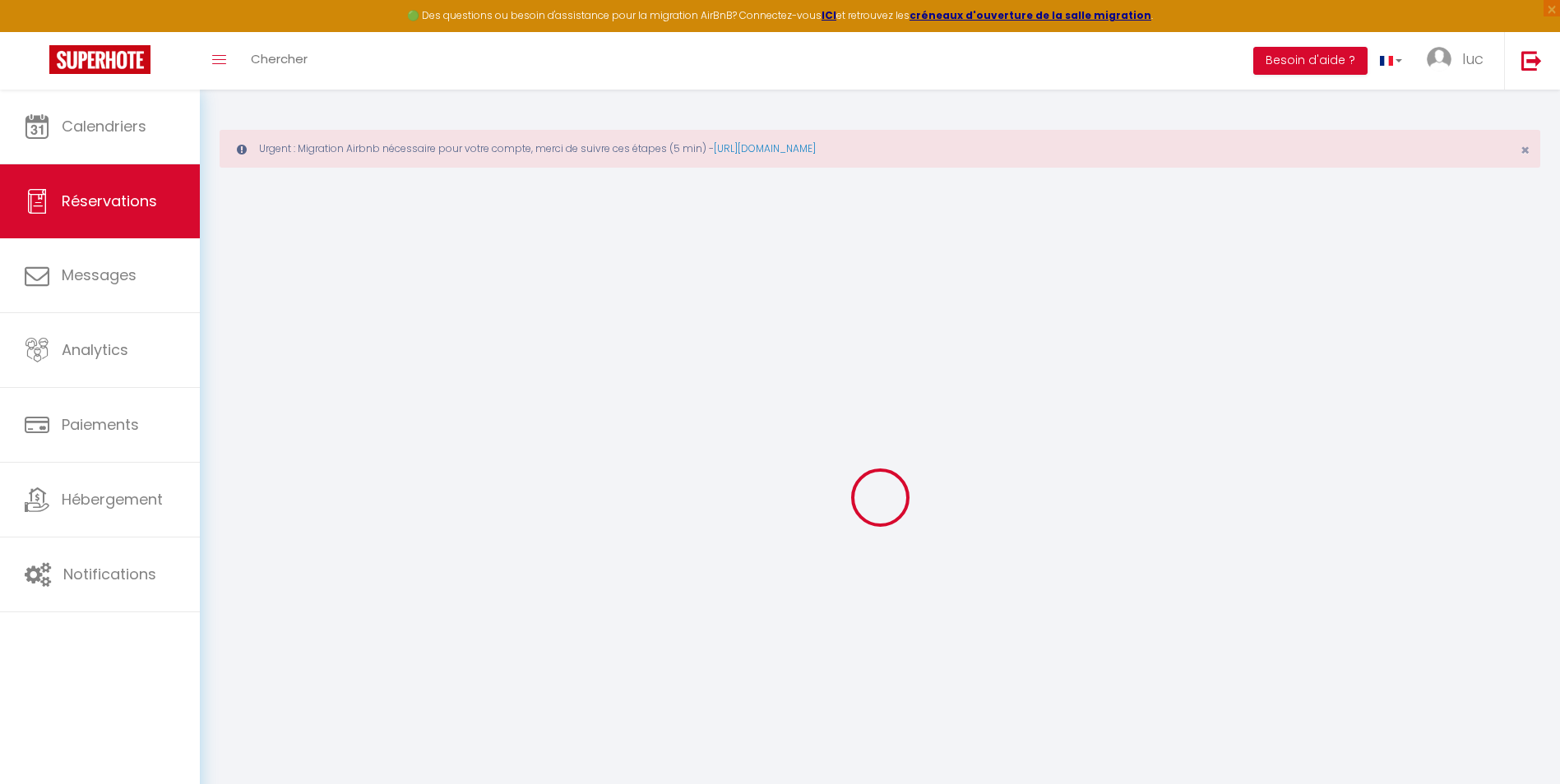
type input "[PERSON_NAME]"
type input "[EMAIL_ADDRESS][DOMAIN_NAME]"
type input "[PHONE_NUMBER]"
select select
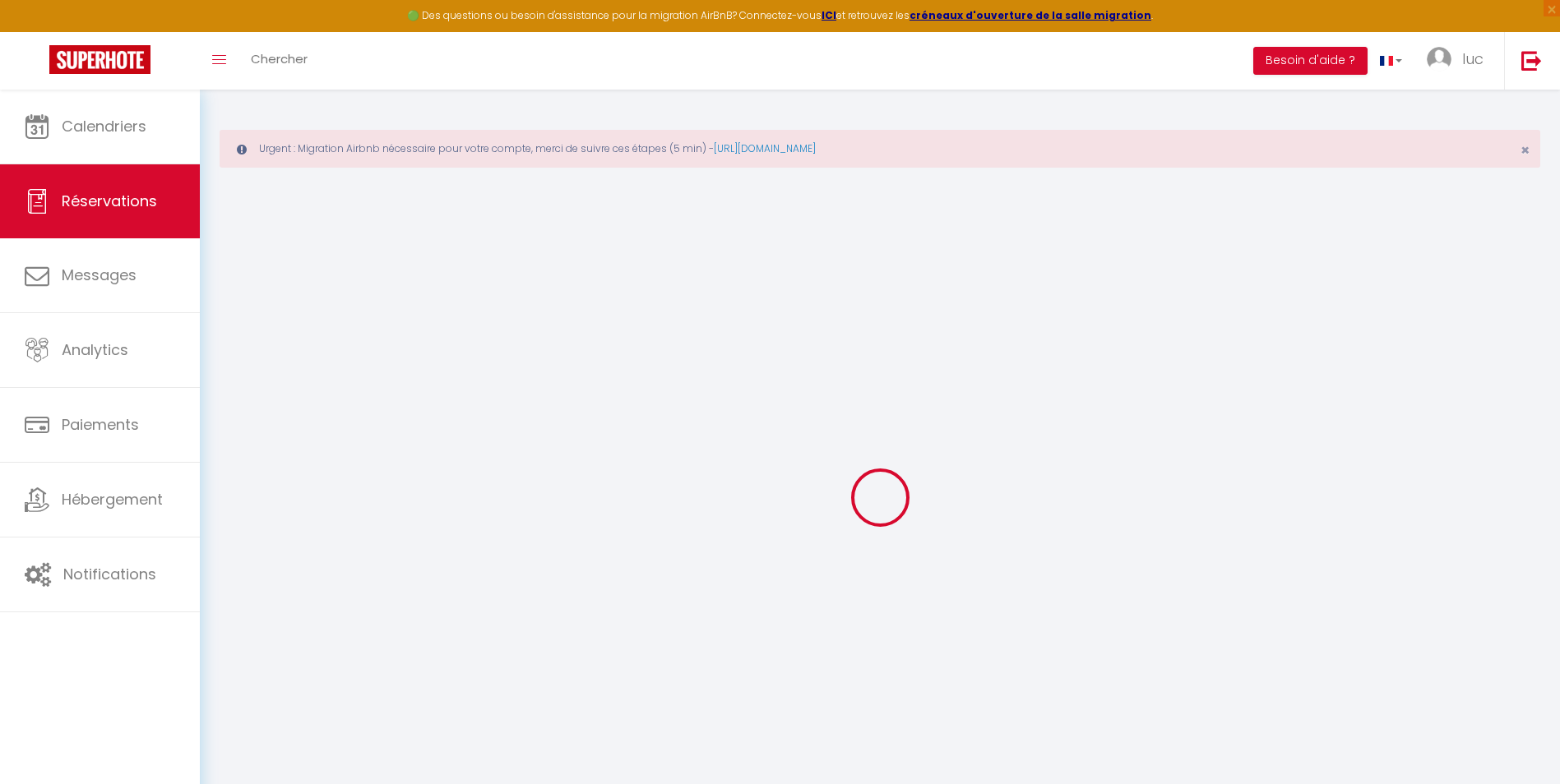
type input "120.74"
select select "27750"
select select "1"
select select
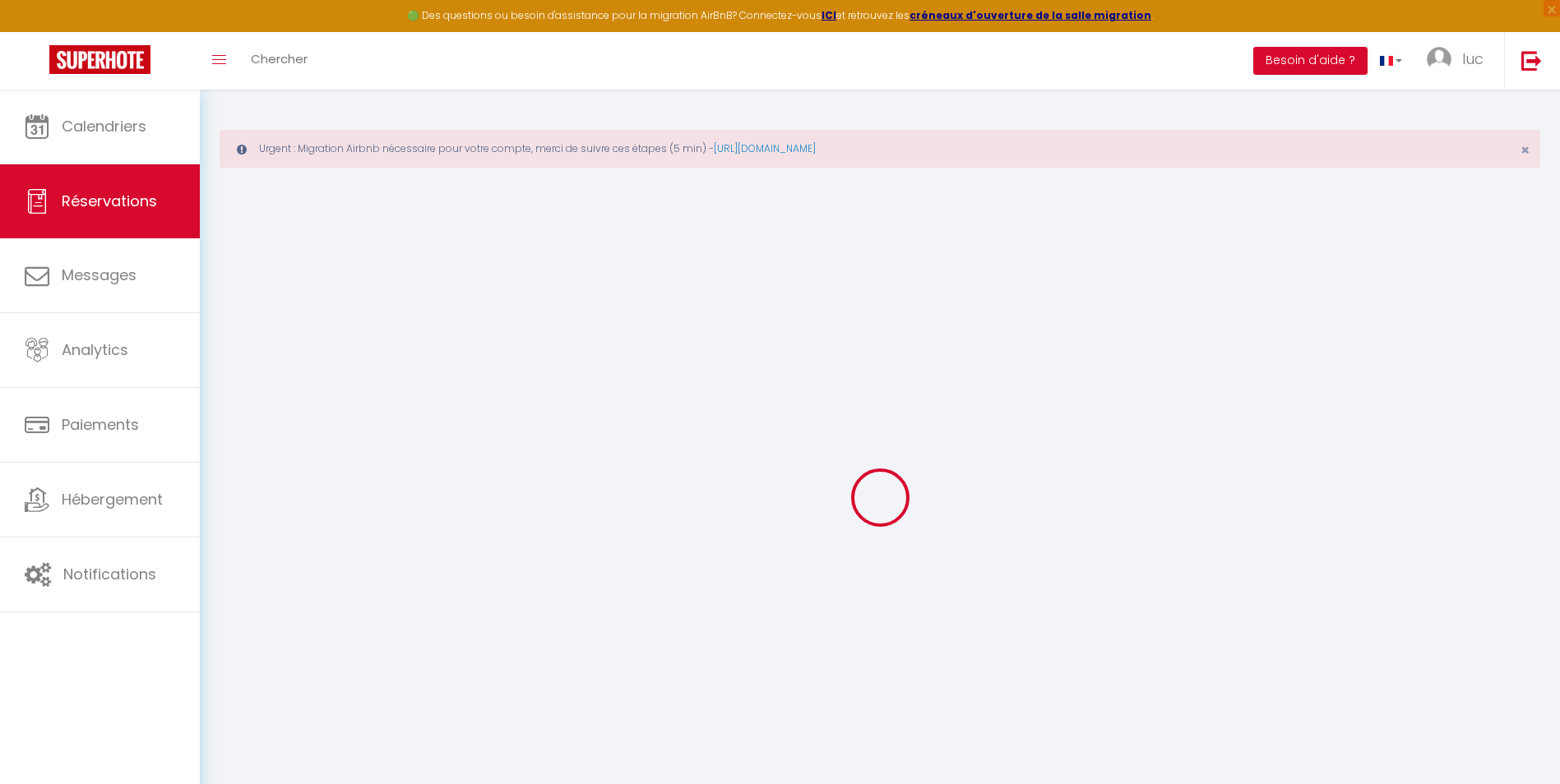
type input "1"
select select "12"
select select
type input "3294.6"
checkbox input "false"
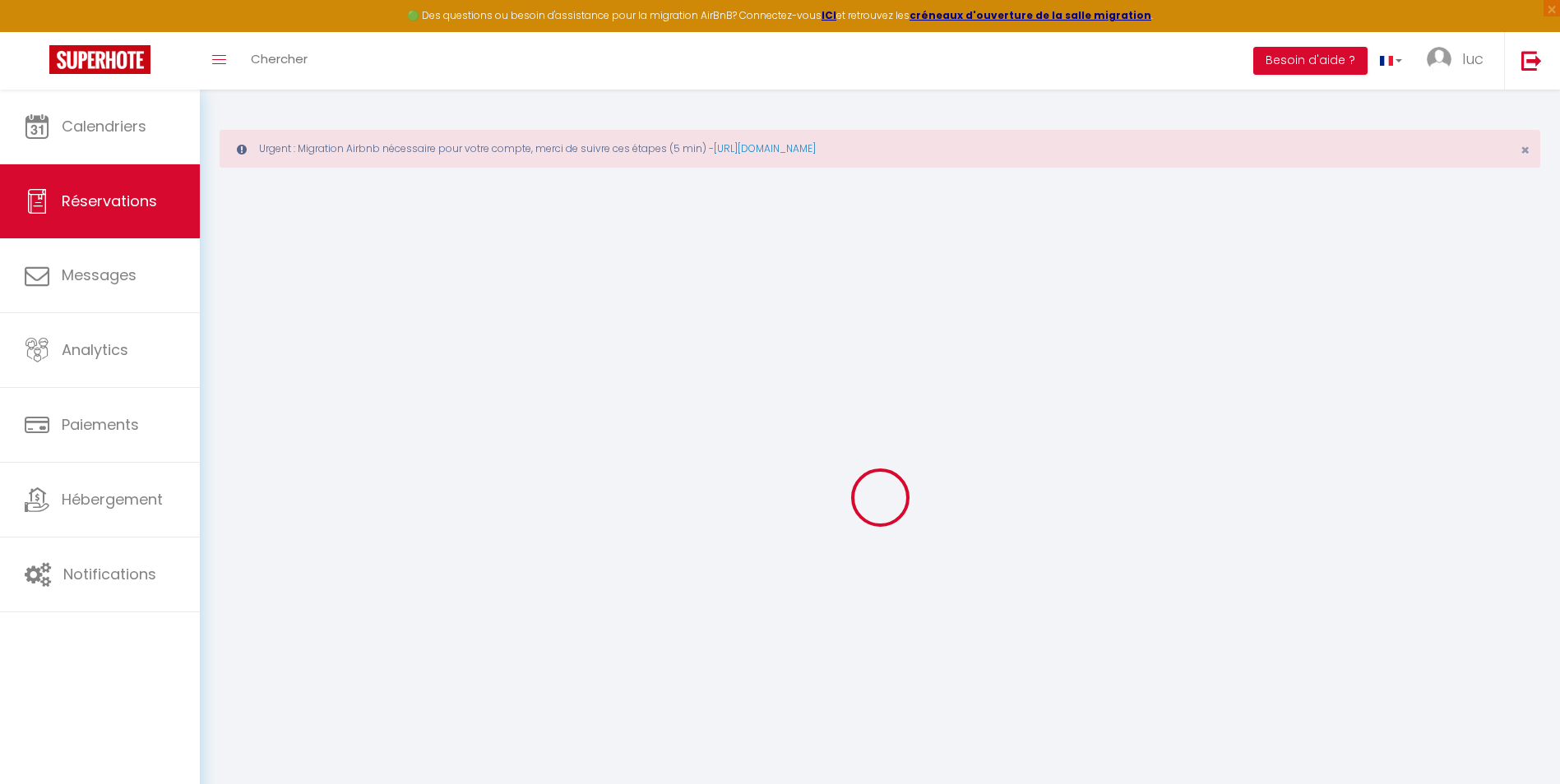
type input "0"
select select "1"
type input "49"
type input "0"
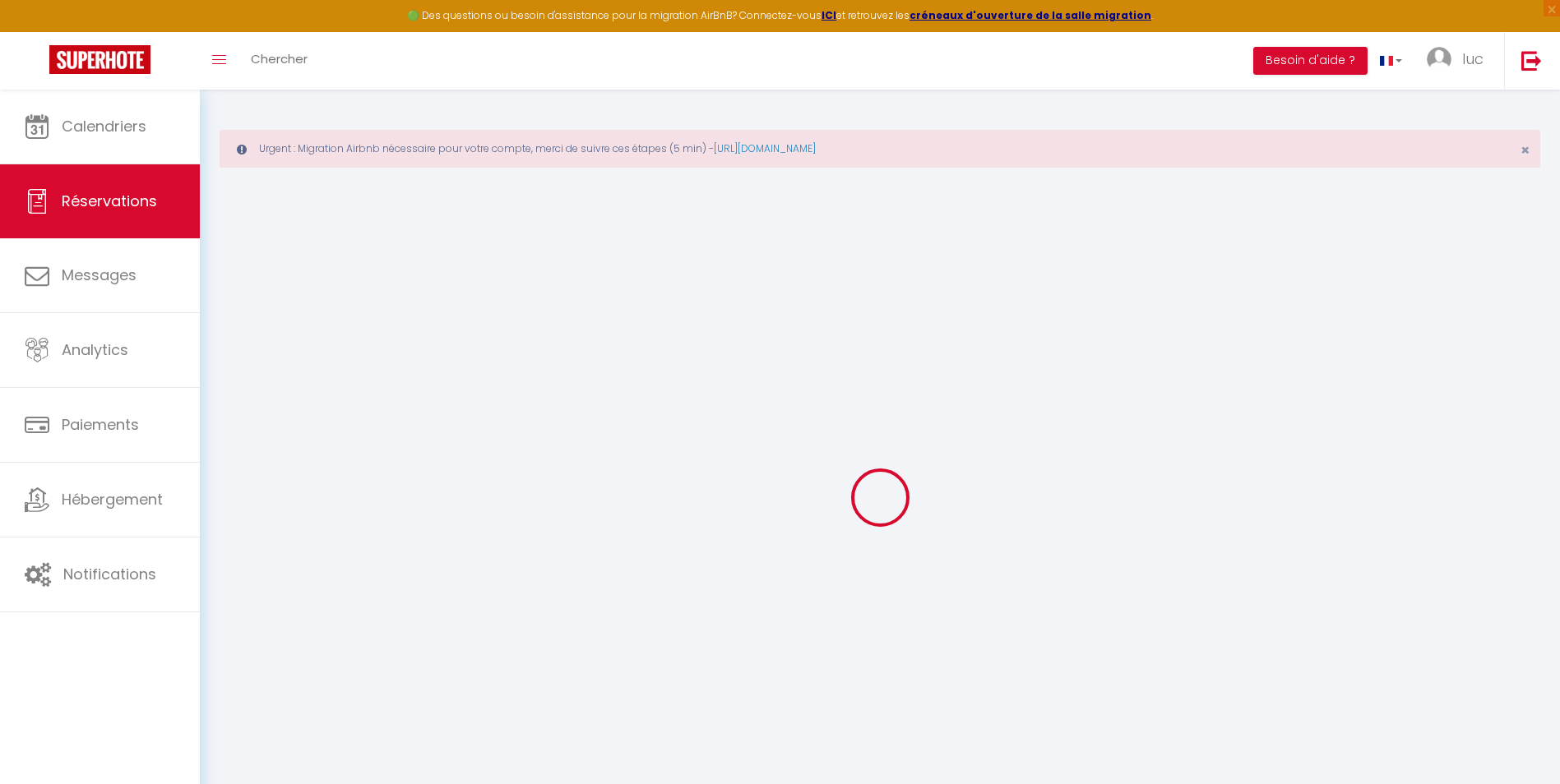
select select
select select "15"
checkbox input "false"
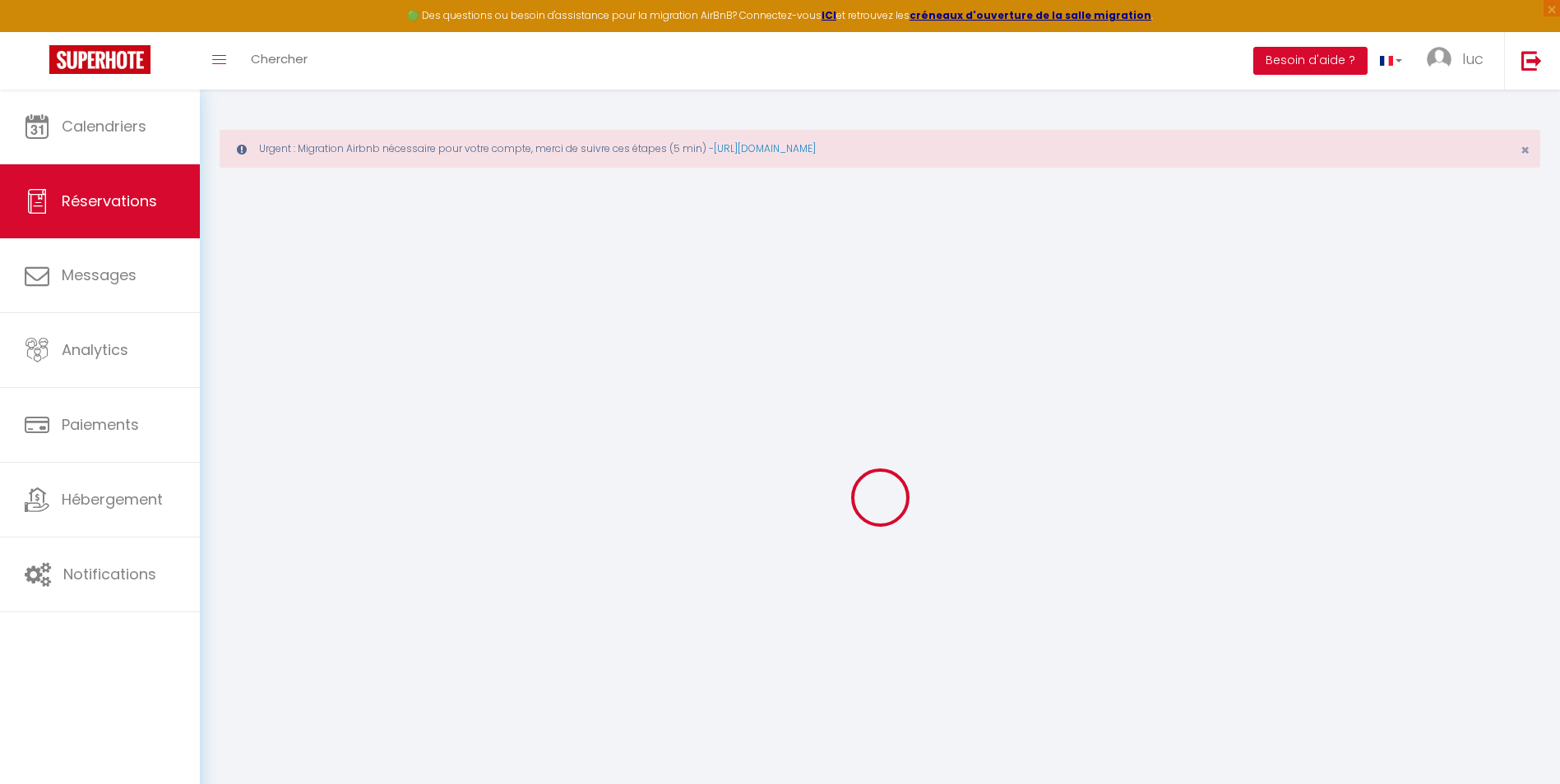
select select
checkbox input "false"
select select
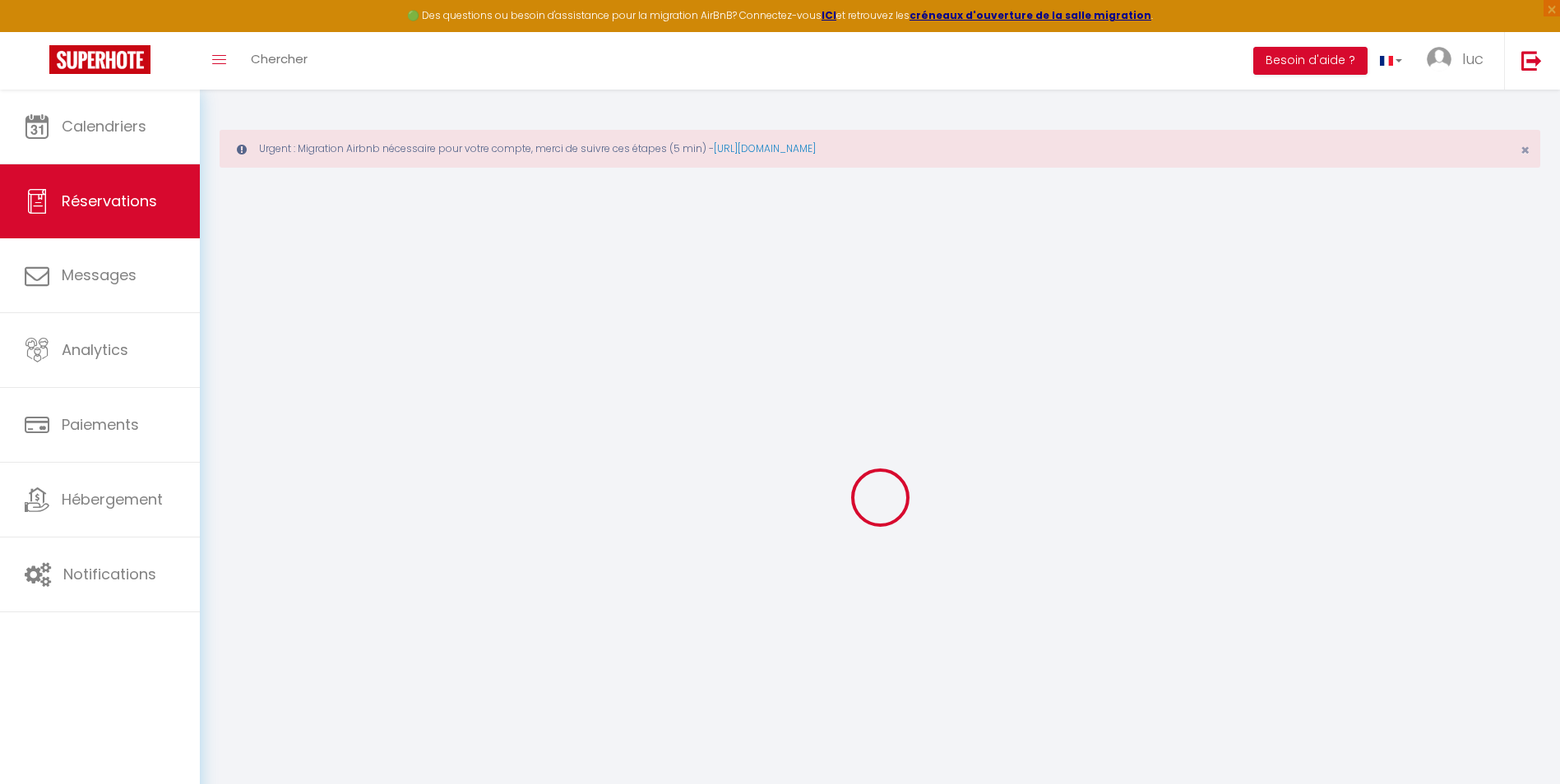
select select
checkbox input "false"
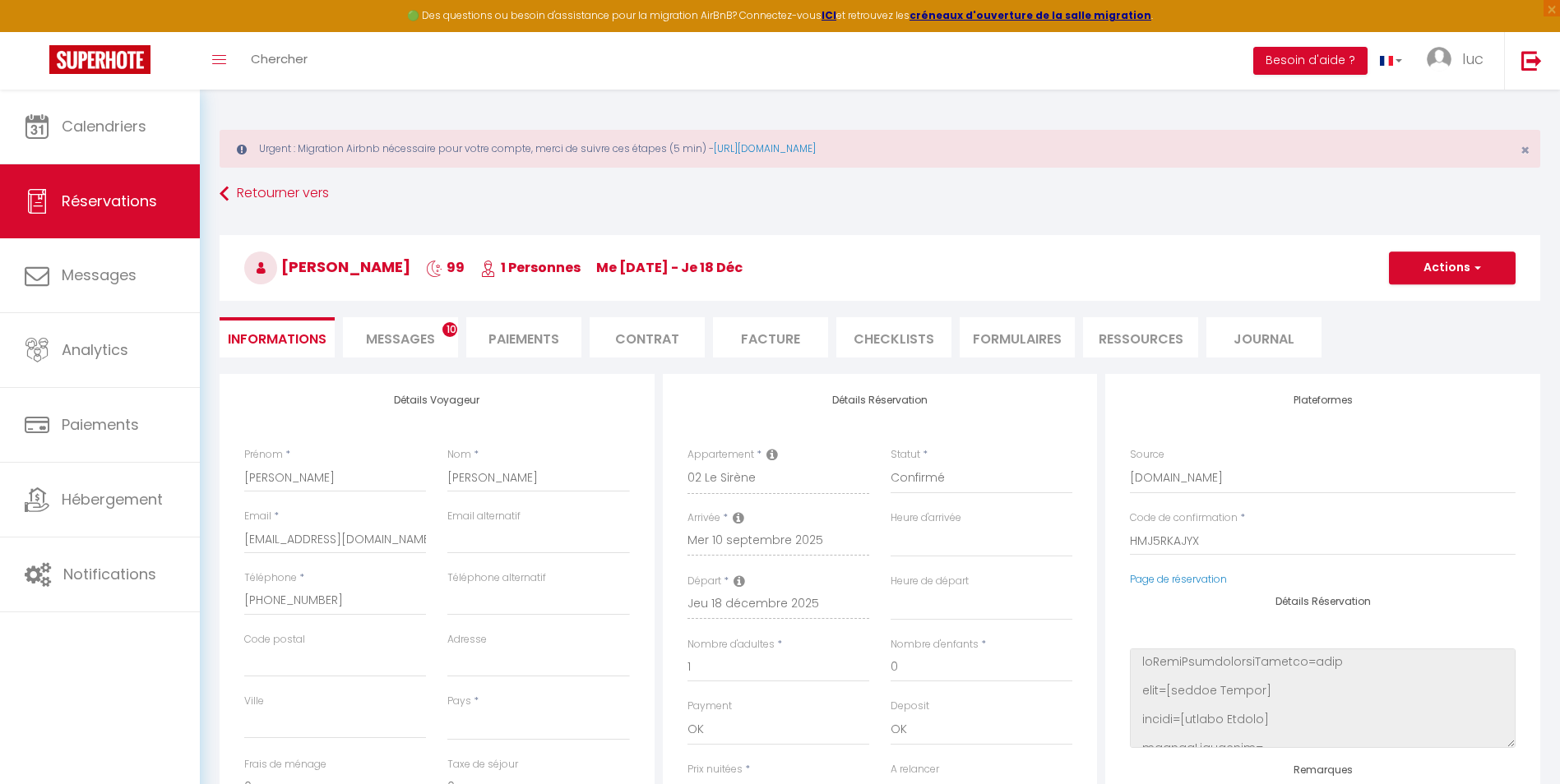
select select
type input "59"
type input "164.73"
select select
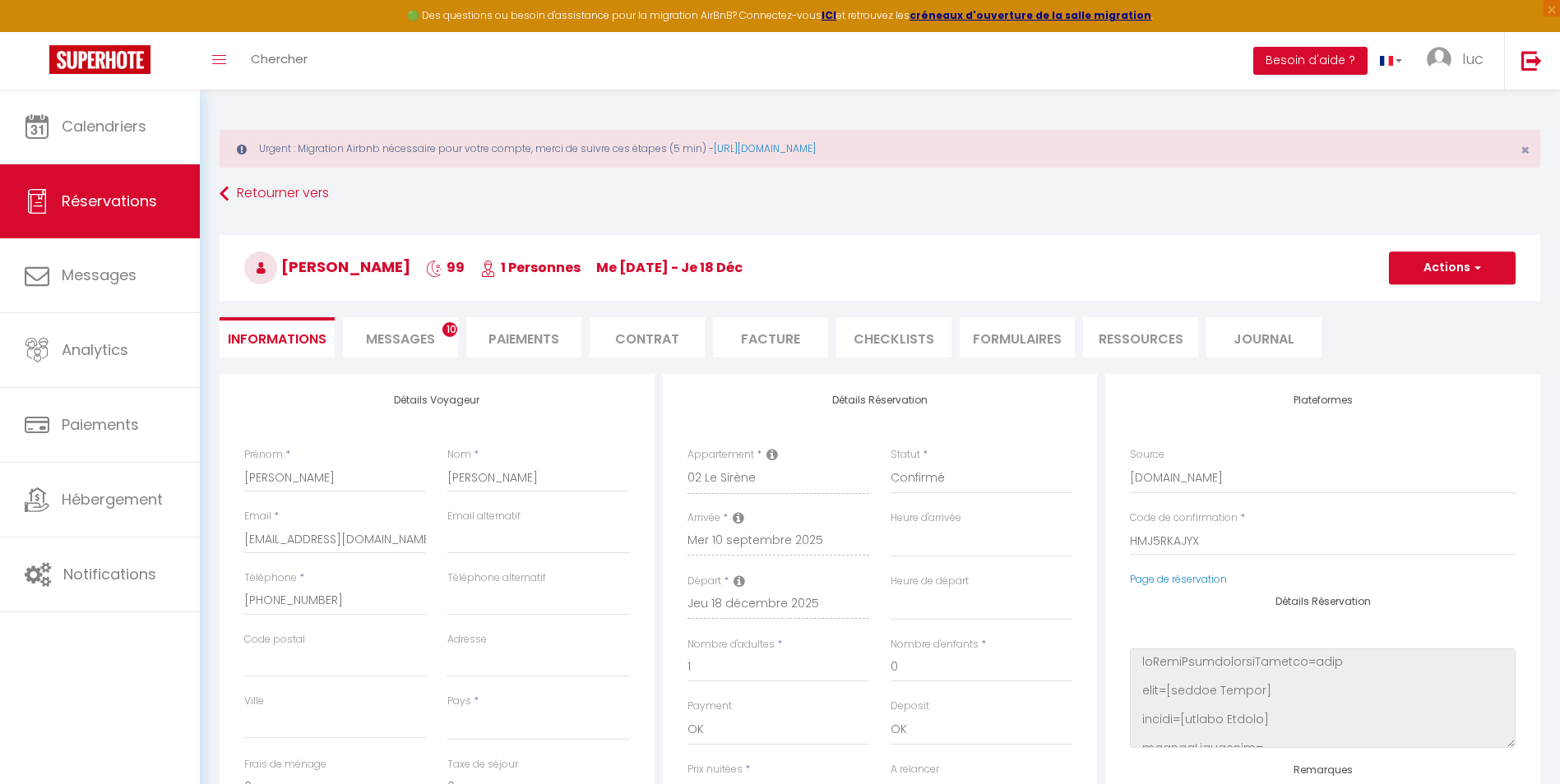
checkbox input "false"
select select
checkbox input "false"
select select
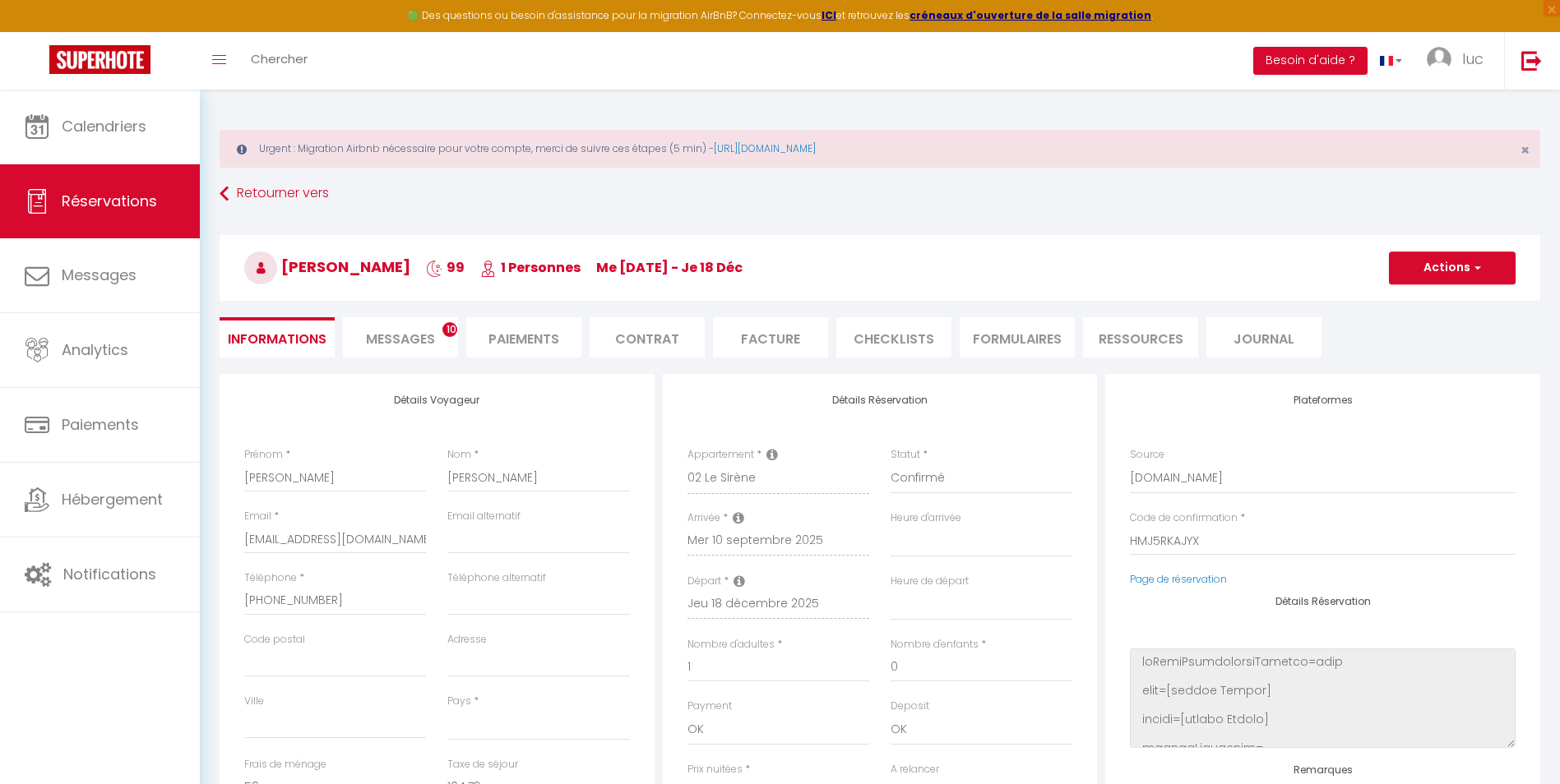
click at [413, 333] on span "Messages" at bounding box center [400, 339] width 69 height 19
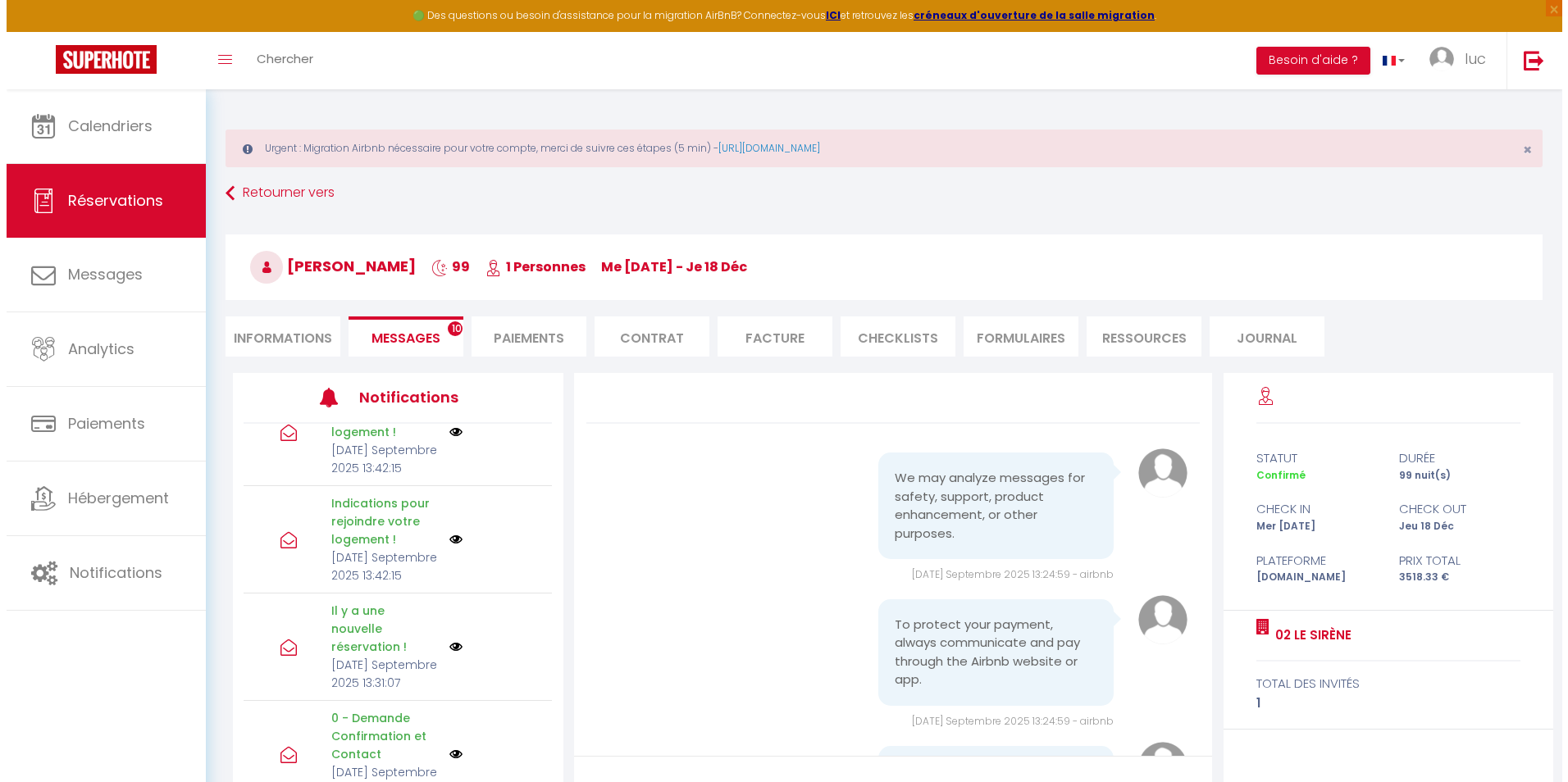
scroll to position [246, 0]
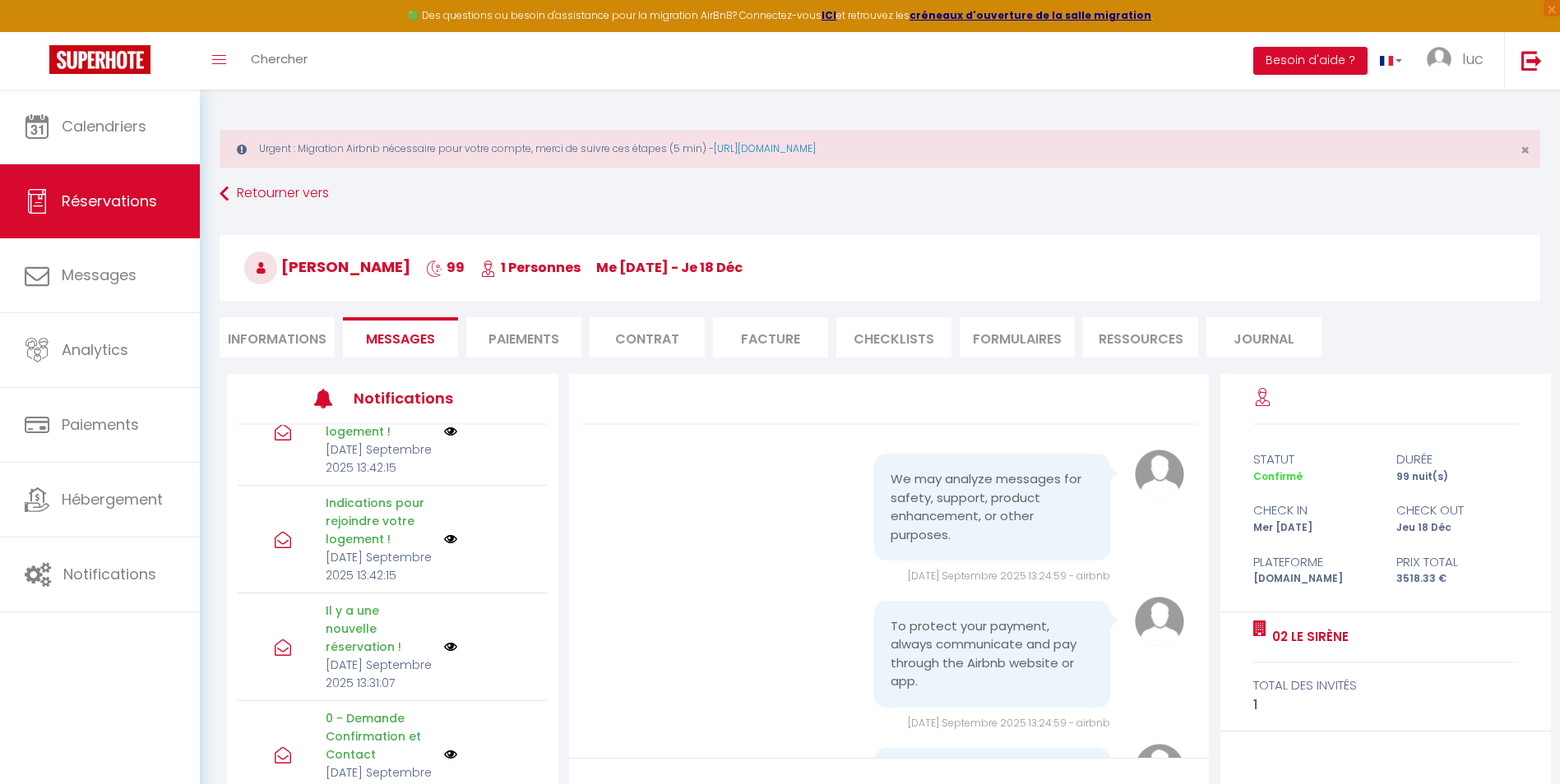
click at [445, 574] on div "Indications pour rejoindre votre logement ! [DATE] Septembre 2025 13:42:15" at bounding box center [393, 539] width 309 height 107
click at [444, 545] on img at bounding box center [450, 539] width 13 height 13
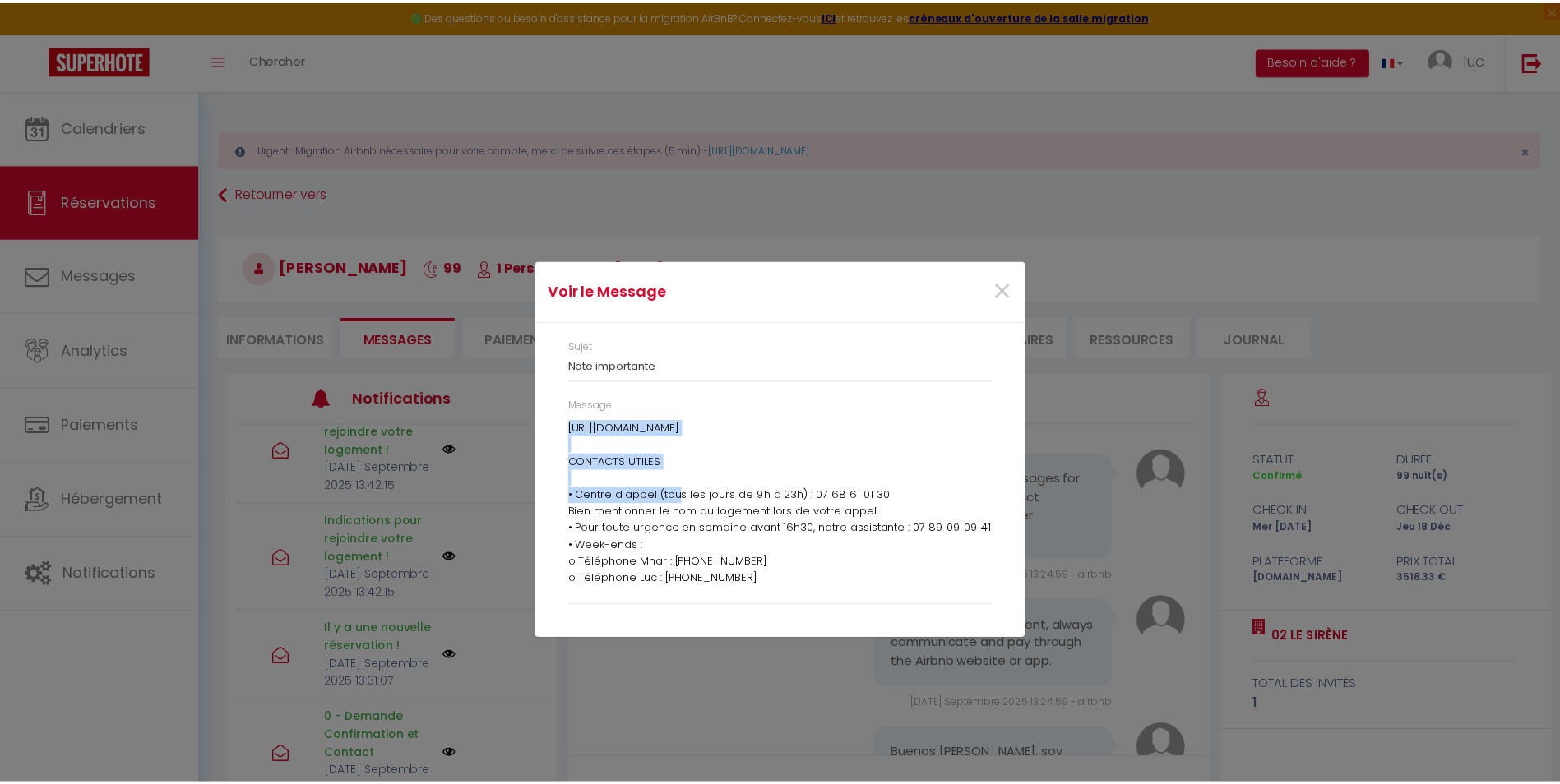
scroll to position [904, 0]
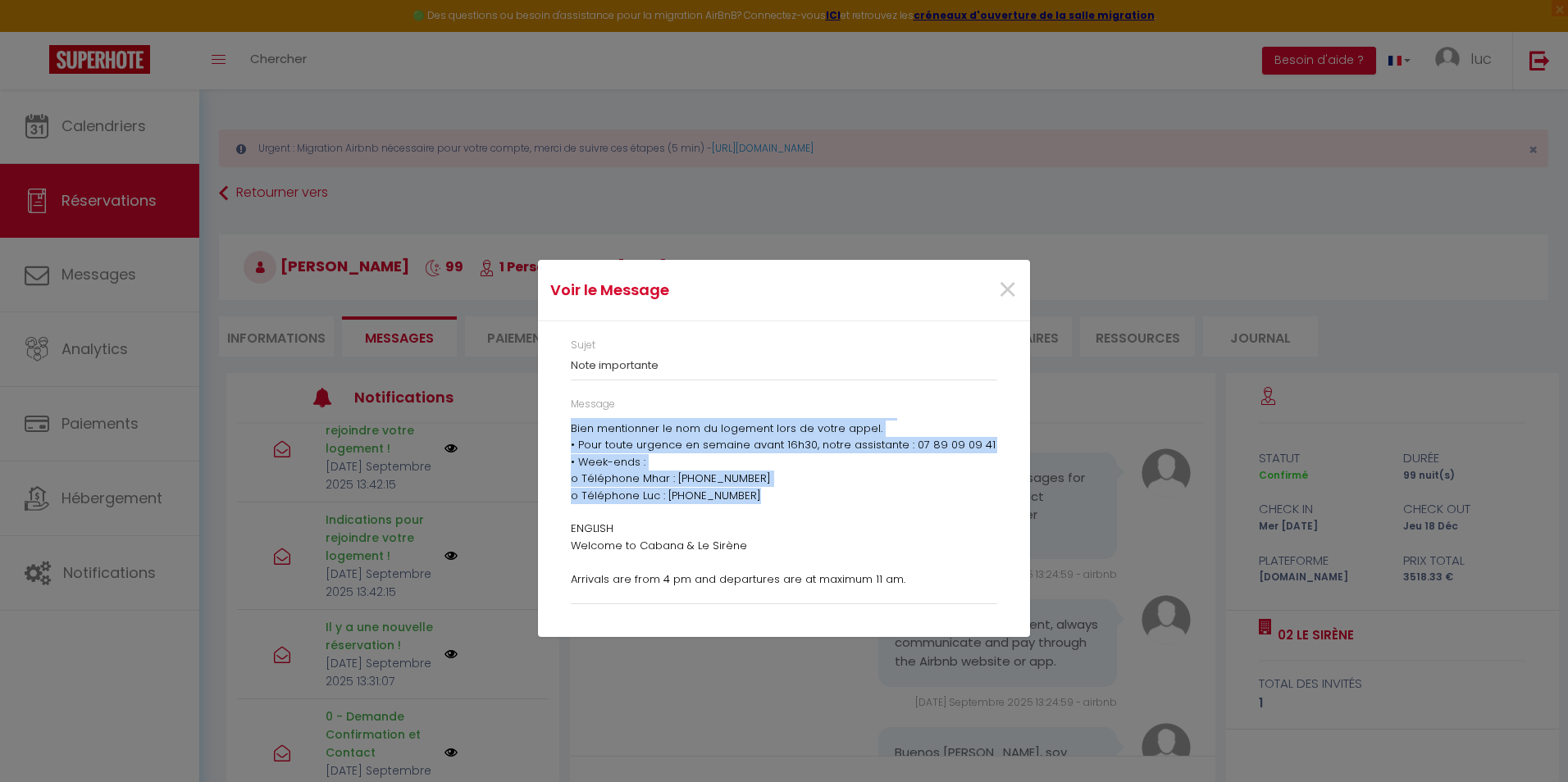
drag, startPoint x: 571, startPoint y: 425, endPoint x: 751, endPoint y: 497, distance: 193.9
click at [751, 497] on p "Bienvenue à Cabana & Le Sirène Les arrivées se font à partir de 16 heures et le…" at bounding box center [784, 521] width 426 height 2009
drag, startPoint x: 751, startPoint y: 497, endPoint x: 667, endPoint y: 472, distance: 87.6
copy p "Loremipsu d Sitame & Co Adipis Eli seddoeiu te inci u labore et 81 dolore ma al…"
drag, startPoint x: 1009, startPoint y: 291, endPoint x: 489, endPoint y: 203, distance: 527.4
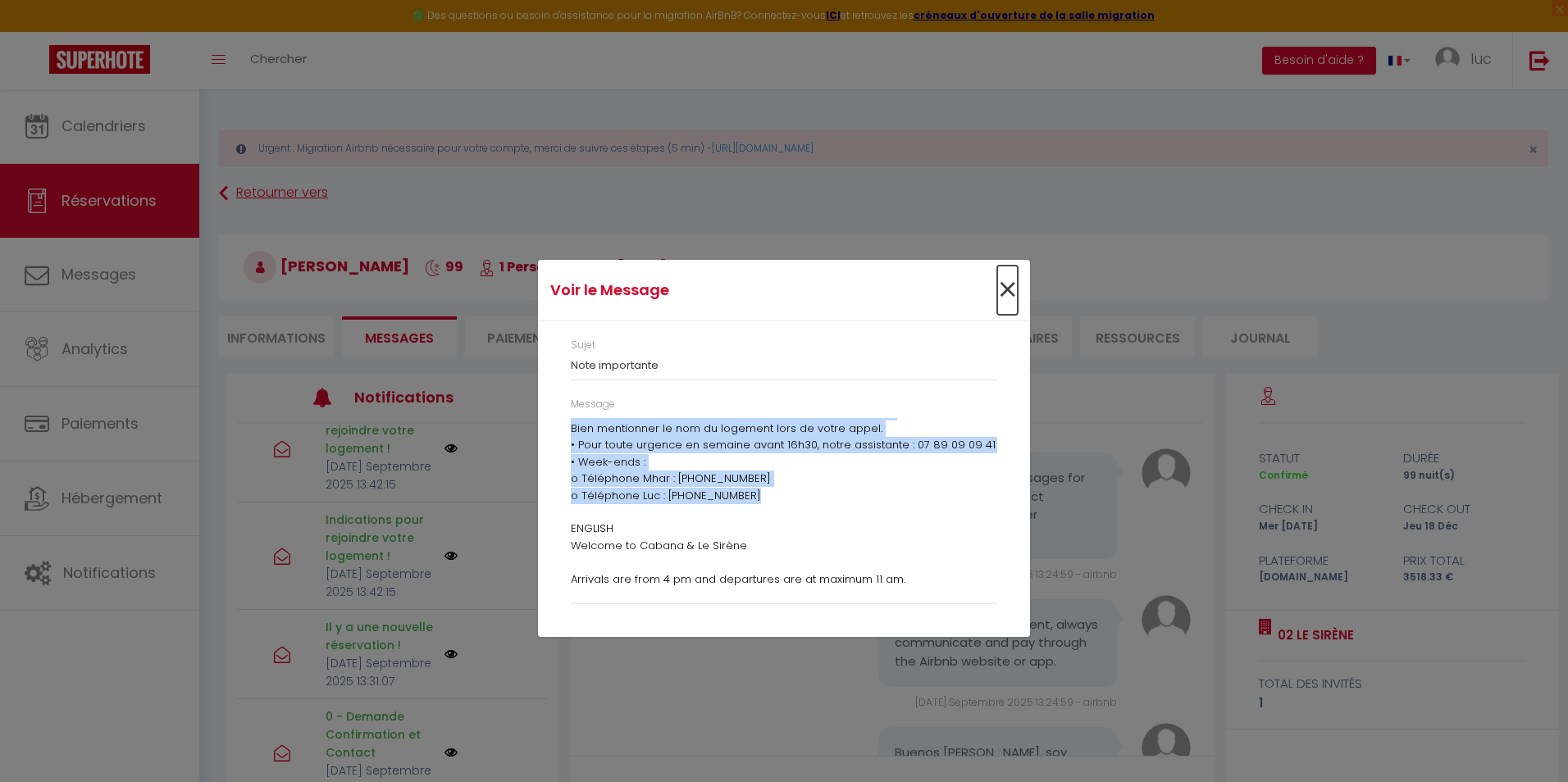
click at [1009, 291] on span "×" at bounding box center [1007, 290] width 21 height 49
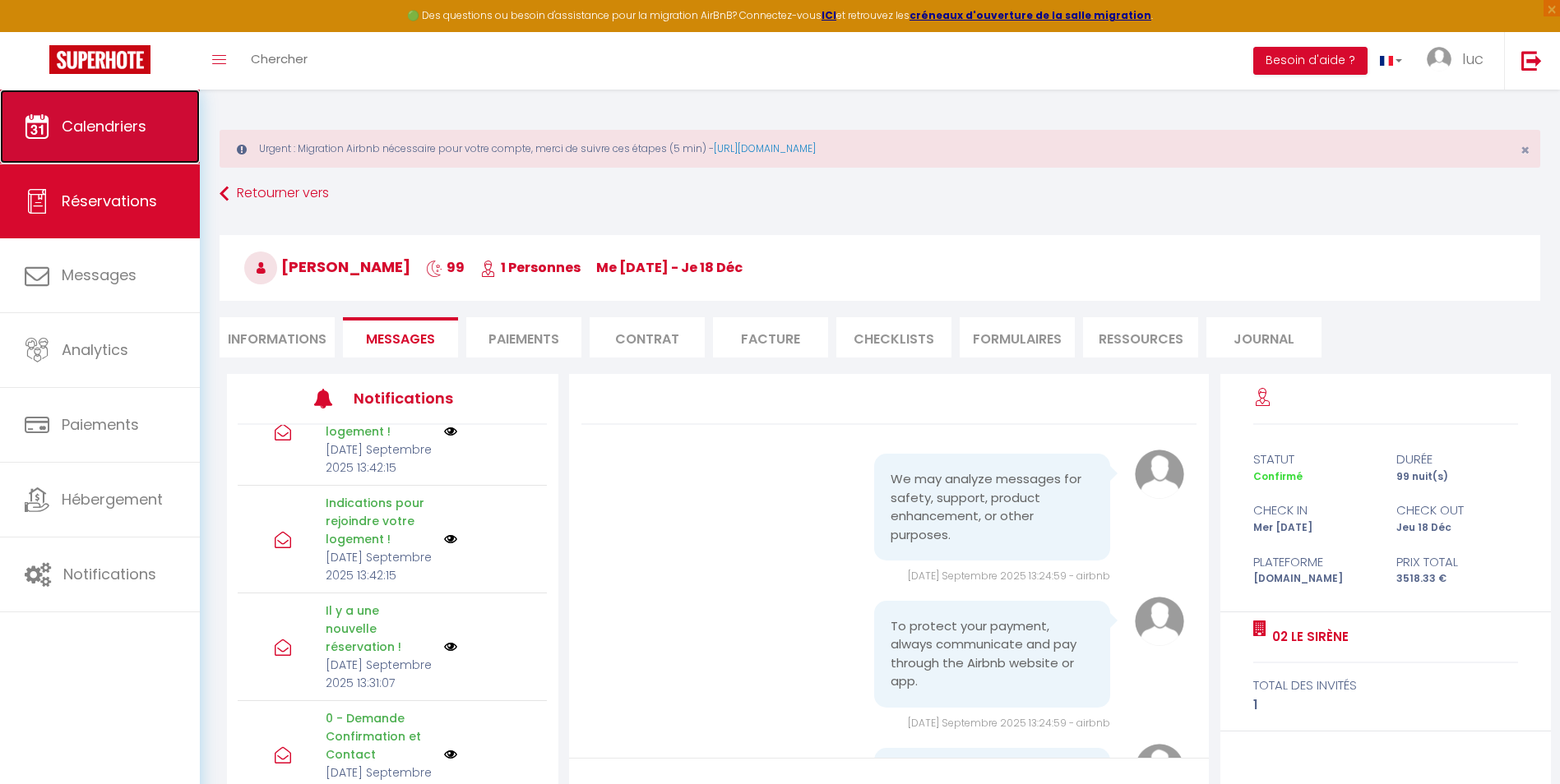
click at [128, 148] on link "Calendriers" at bounding box center [99, 126] width 199 height 74
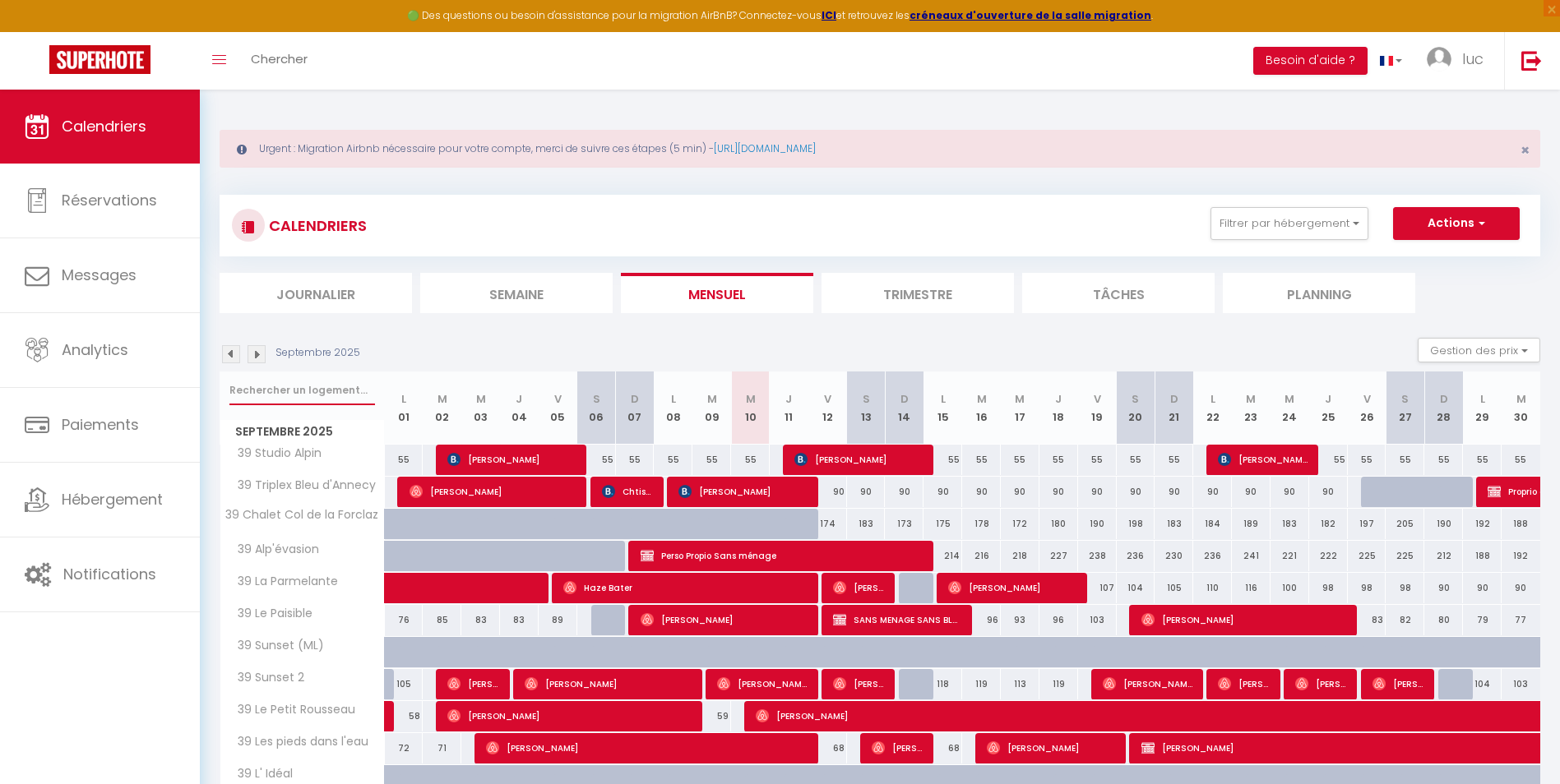
click at [313, 400] on input "text" at bounding box center [302, 390] width 146 height 30
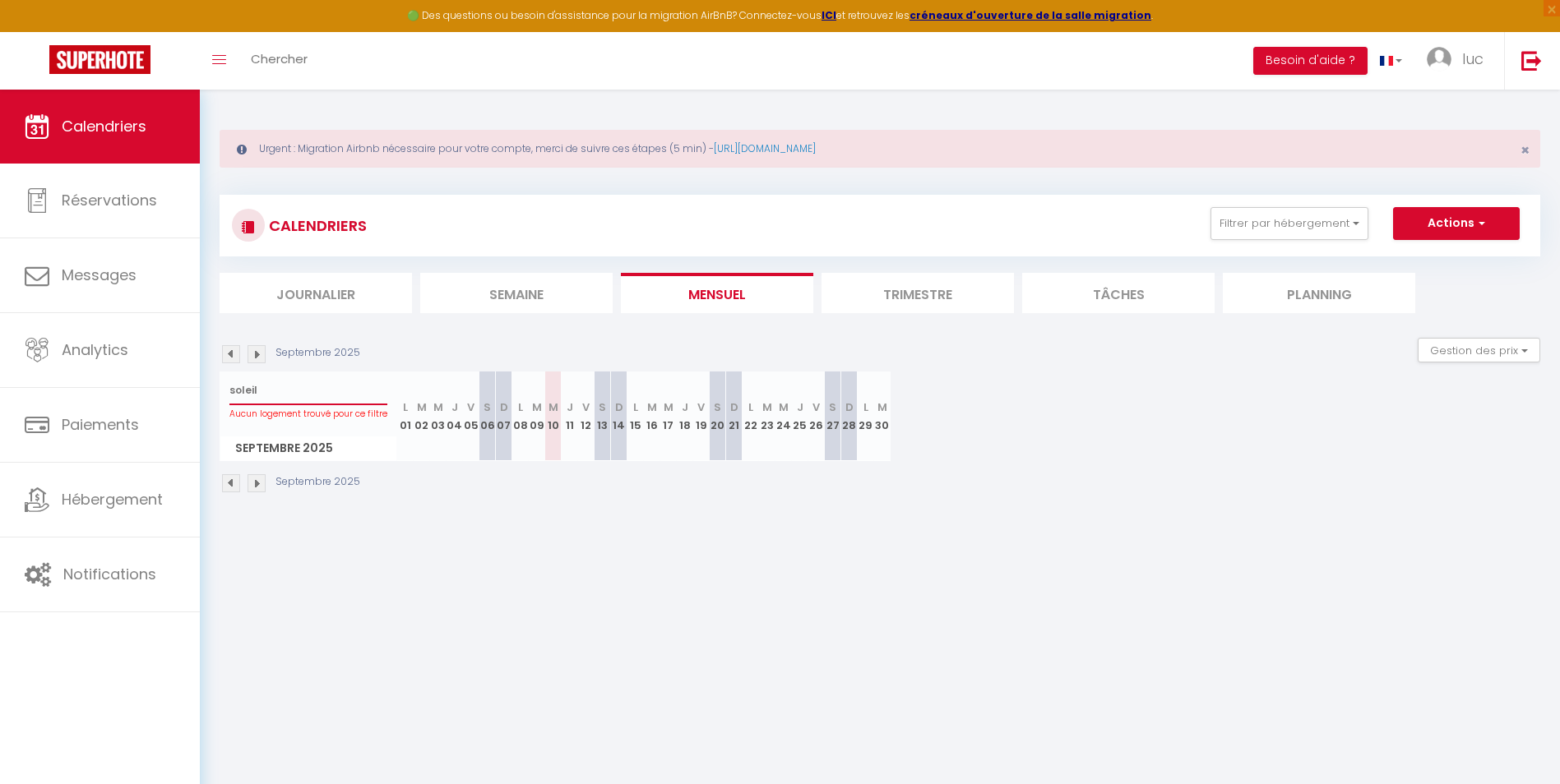
drag, startPoint x: 295, startPoint y: 384, endPoint x: 200, endPoint y: 384, distance: 95.0
click at [200, 384] on div "Urgent : Migration Airbnb nécessaire pour votre compte, merci de suivre ces éta…" at bounding box center [879, 309] width 1361 height 440
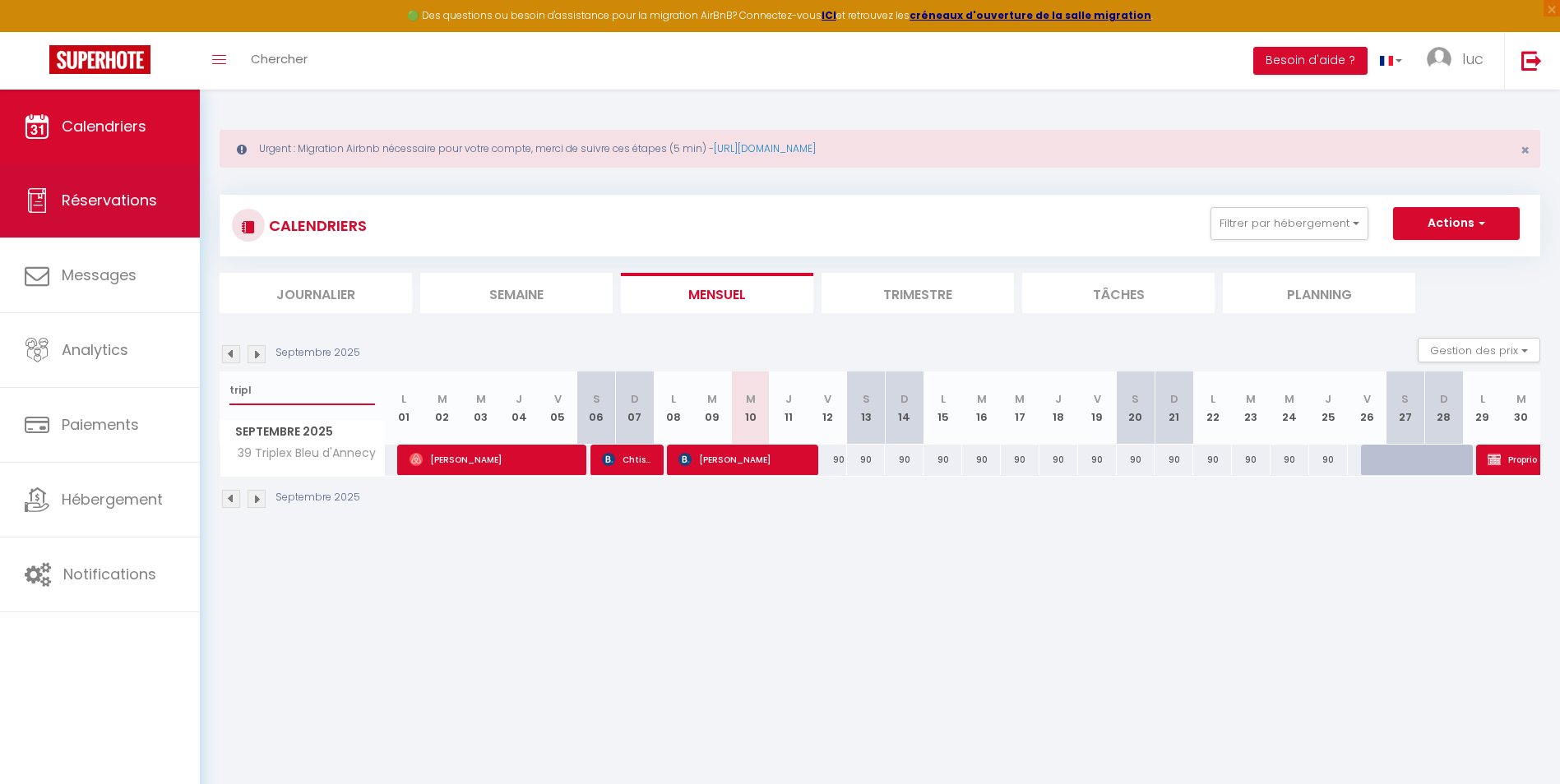
type input "tripl"
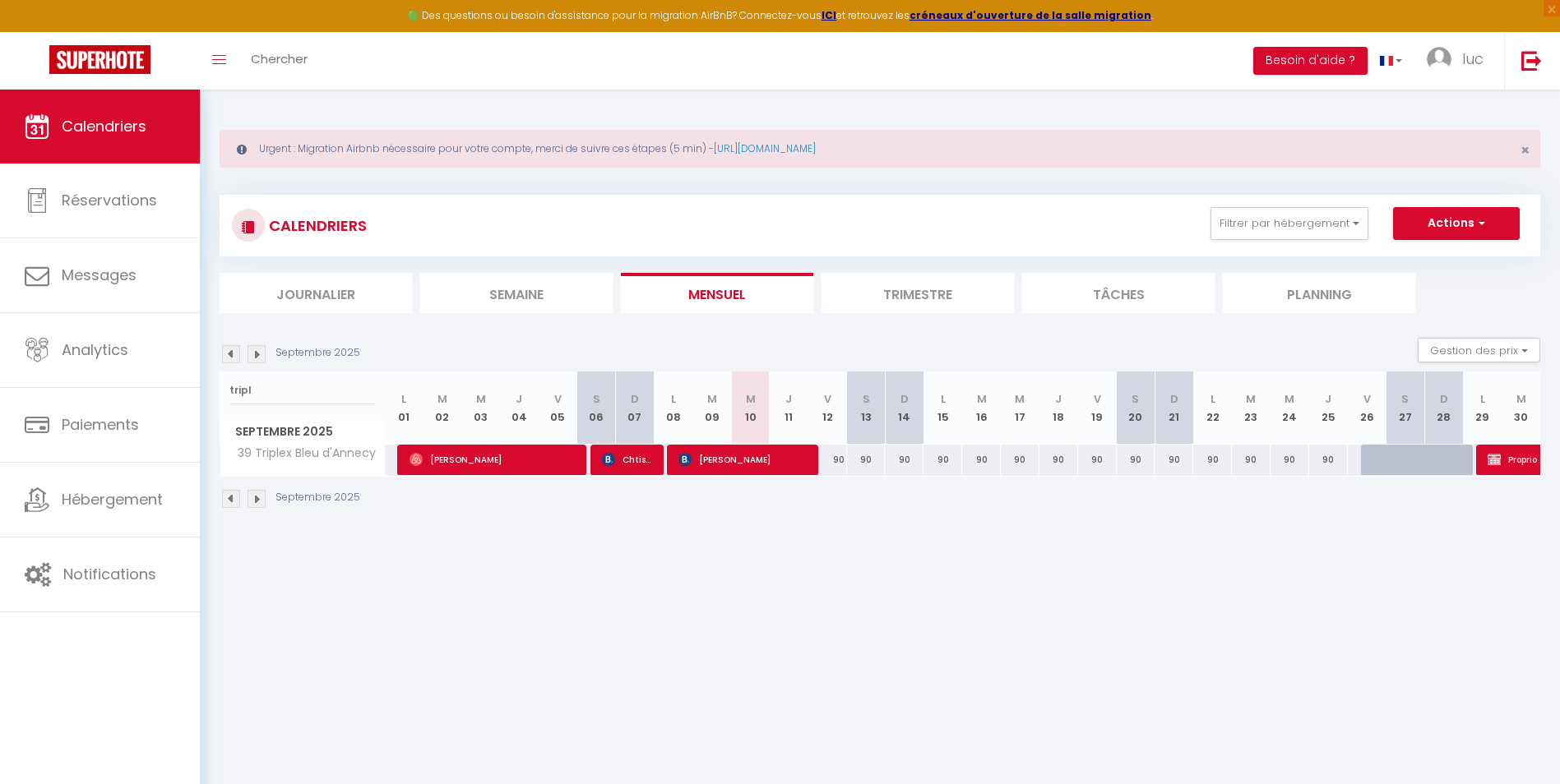
click at [889, 291] on li "Trimestre" at bounding box center [917, 292] width 192 height 40
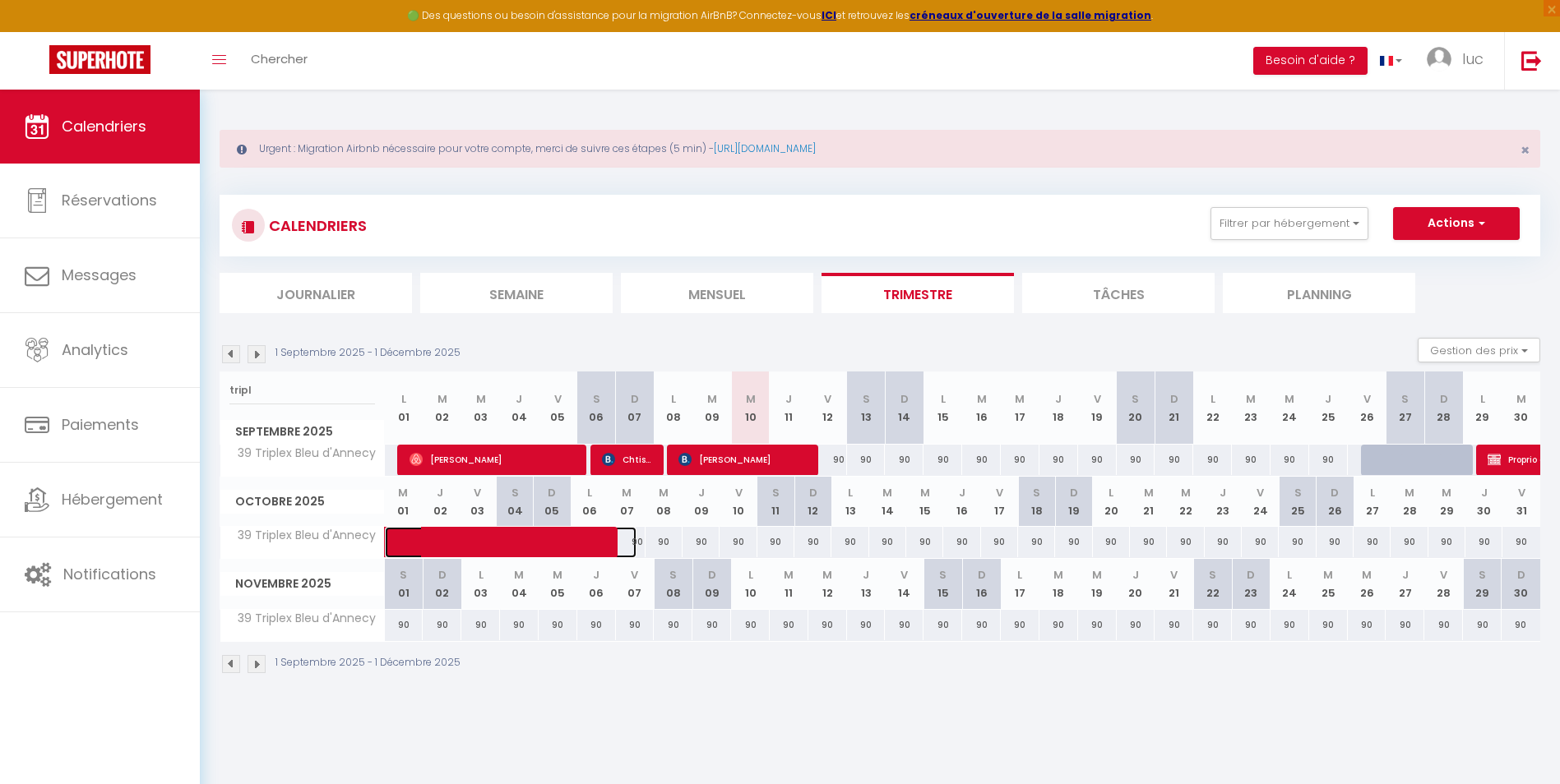
click at [600, 537] on span at bounding box center [523, 542] width 227 height 31
select select "OK"
select select "KO"
select select "0"
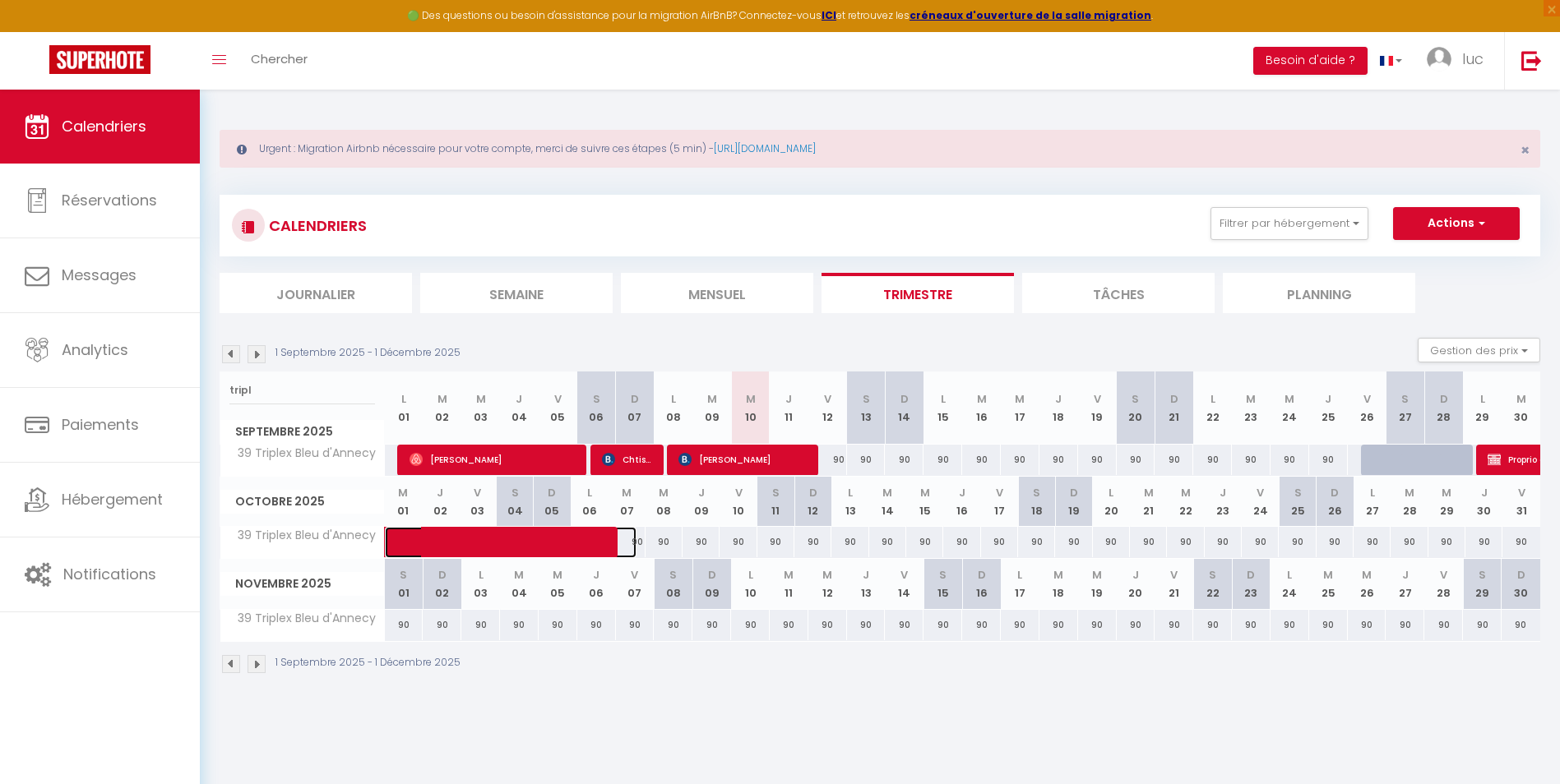
select select "1"
select select
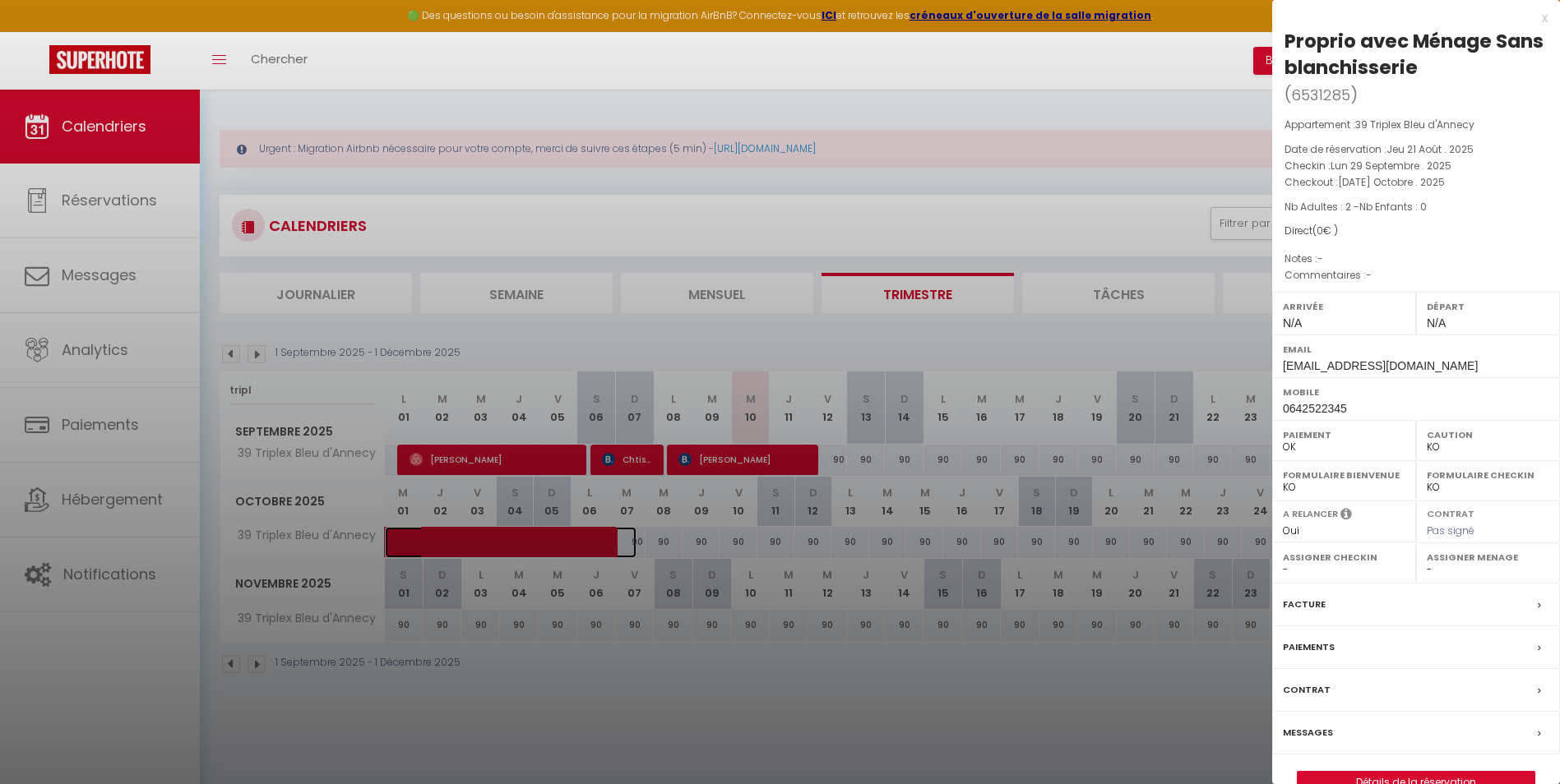
select select "45446"
click at [600, 537] on div at bounding box center [780, 392] width 1560 height 784
